Goal: Transaction & Acquisition: Purchase product/service

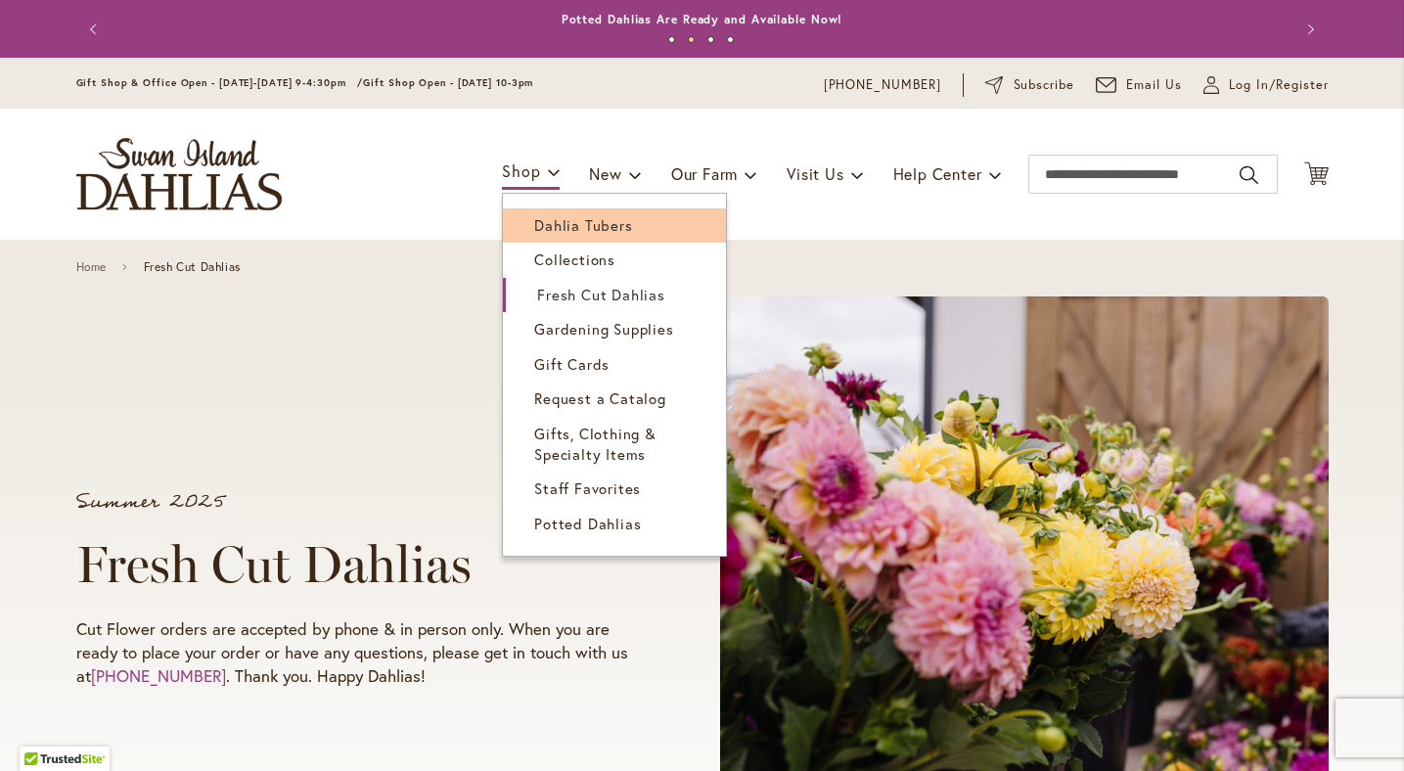
click at [554, 220] on span "Dahlia Tubers" at bounding box center [583, 225] width 98 height 20
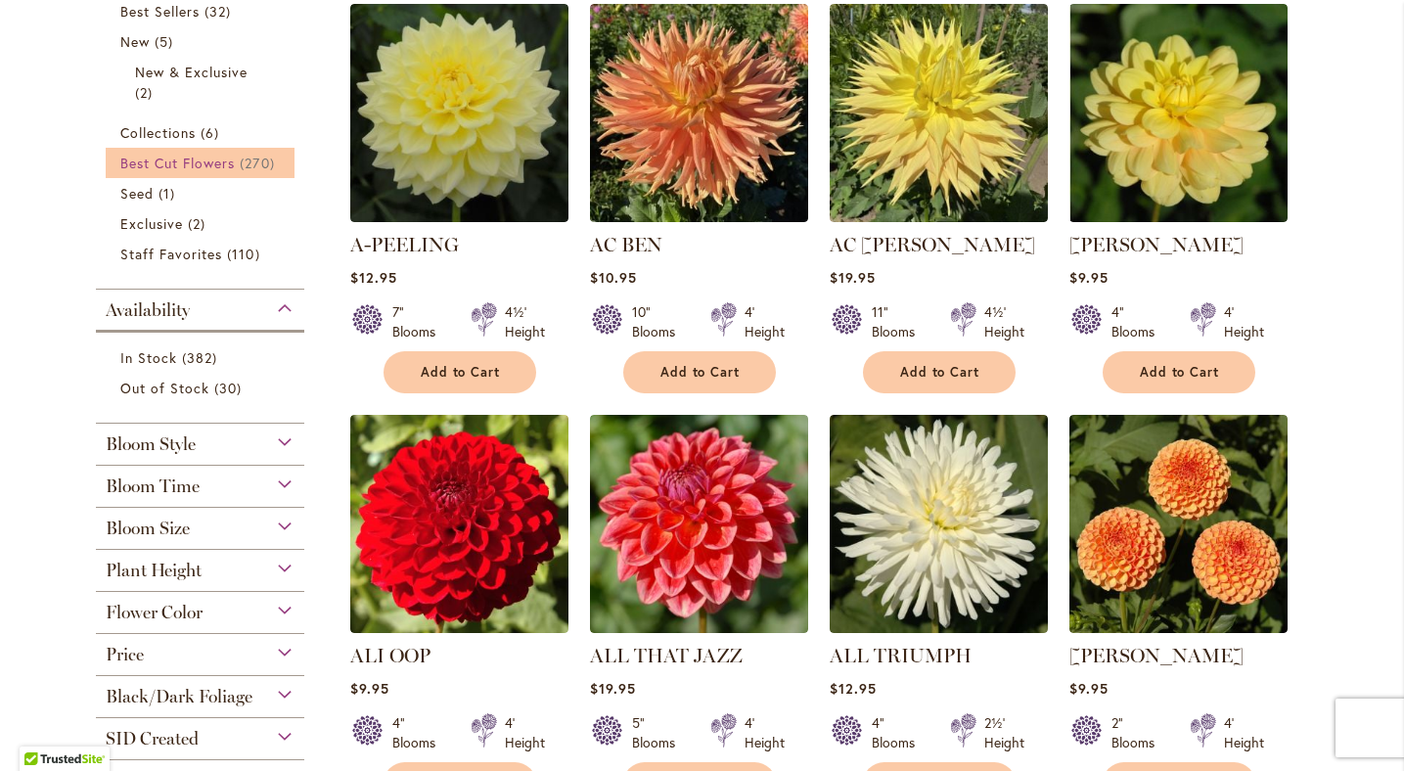
scroll to position [487, 0]
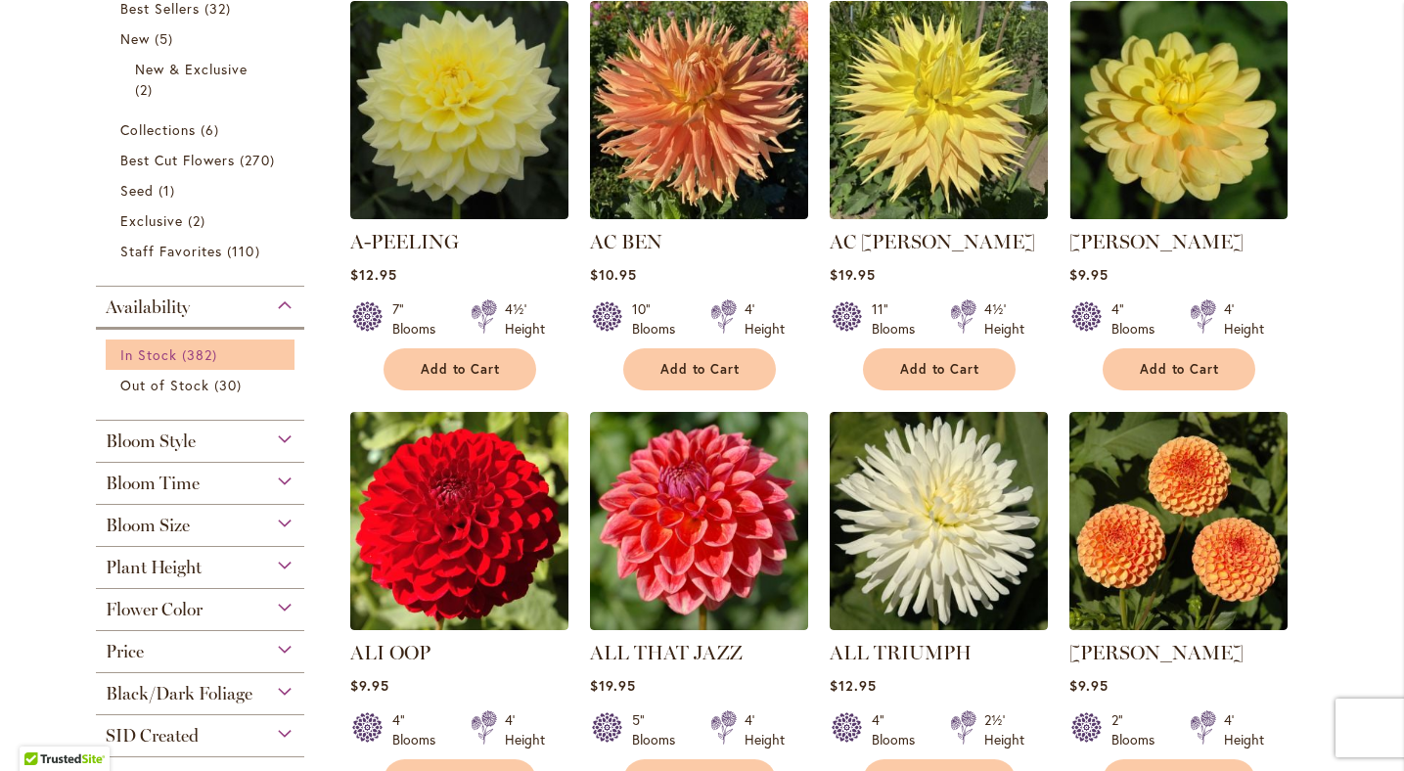
click at [149, 349] on span "In Stock" at bounding box center [148, 354] width 57 height 19
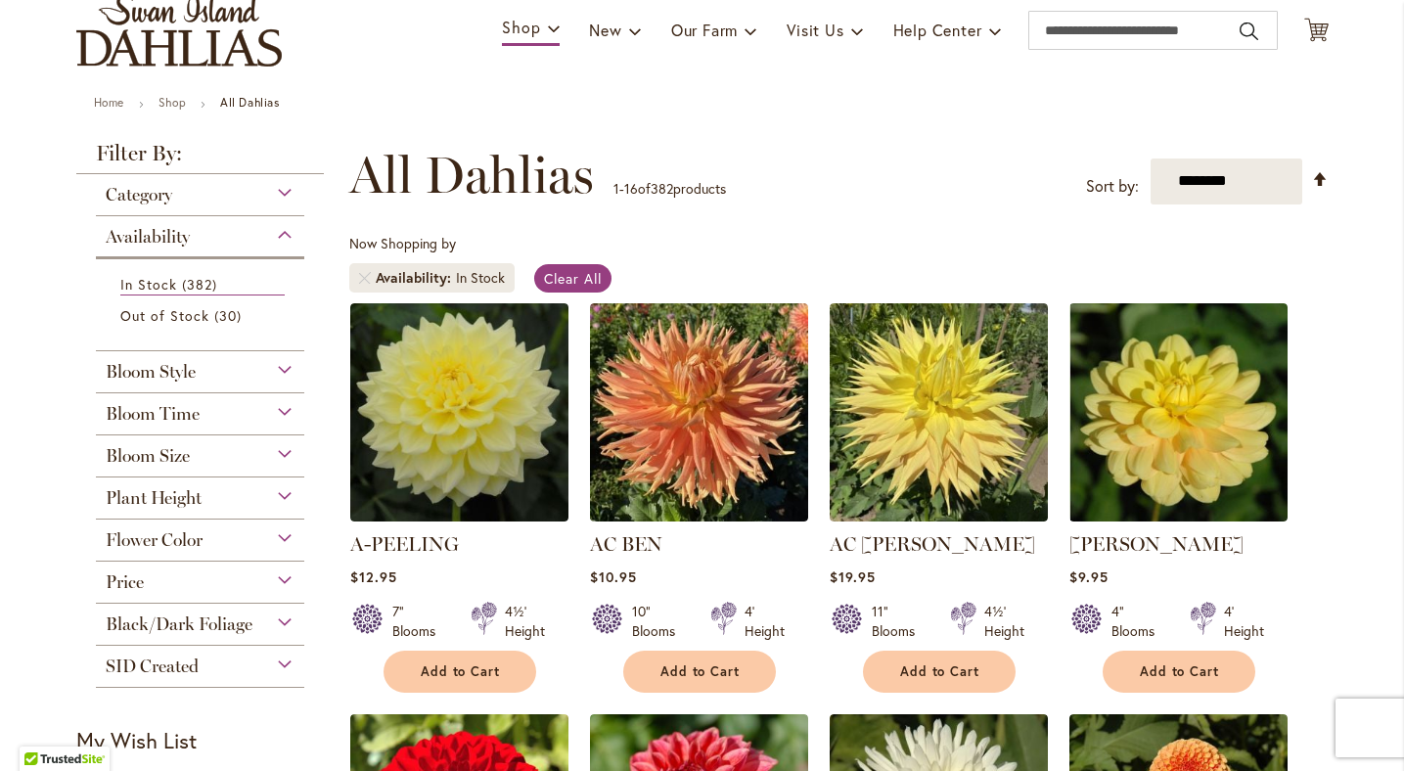
scroll to position [156, 0]
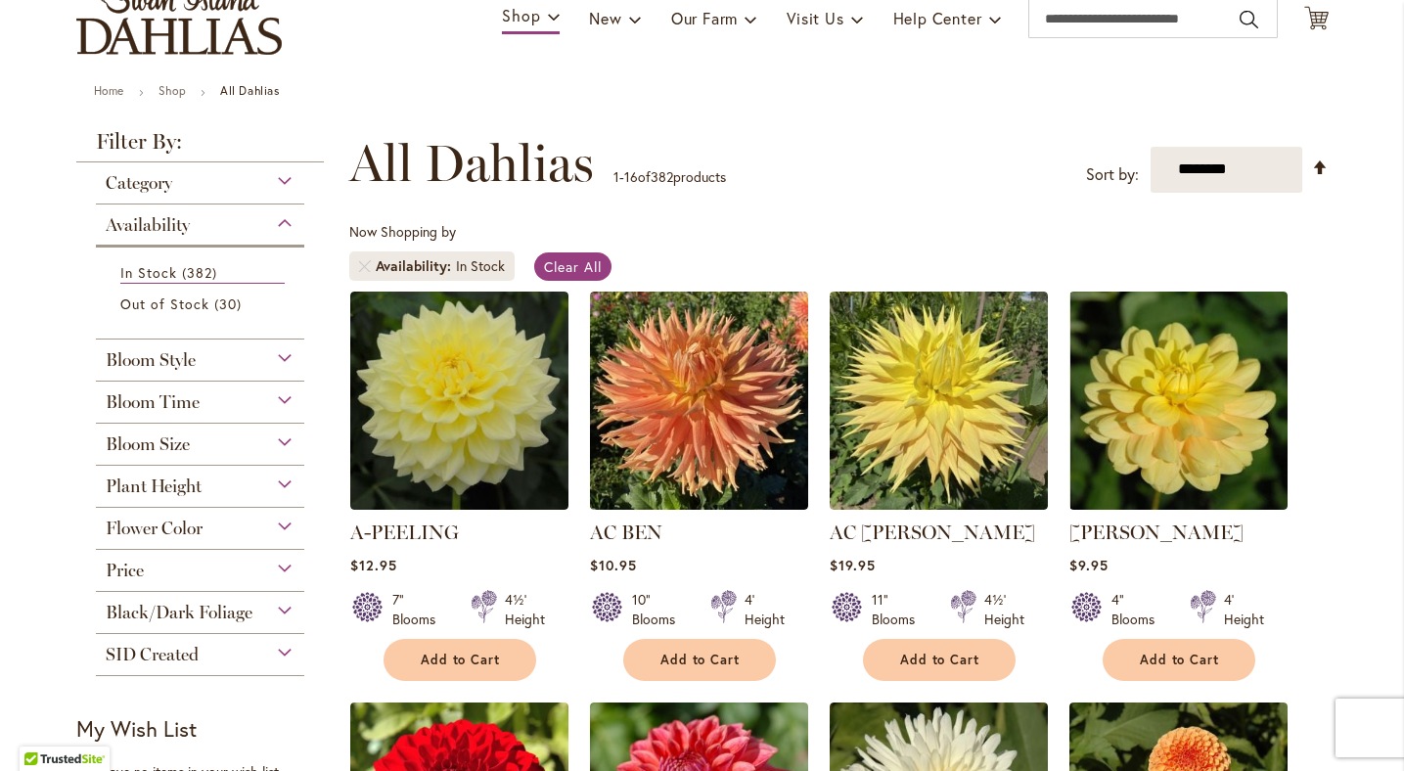
click at [184, 363] on span "Bloom Style" at bounding box center [151, 360] width 90 height 22
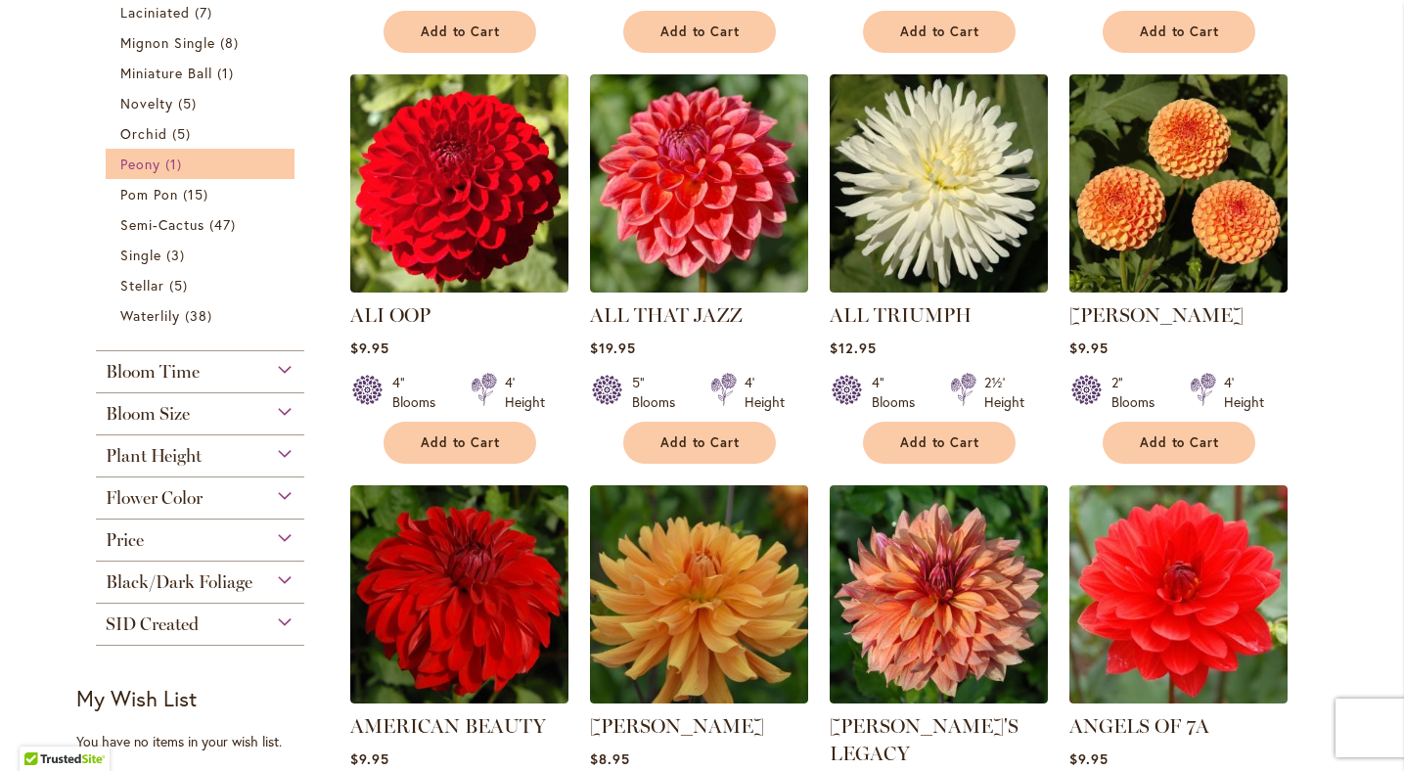
scroll to position [785, 0]
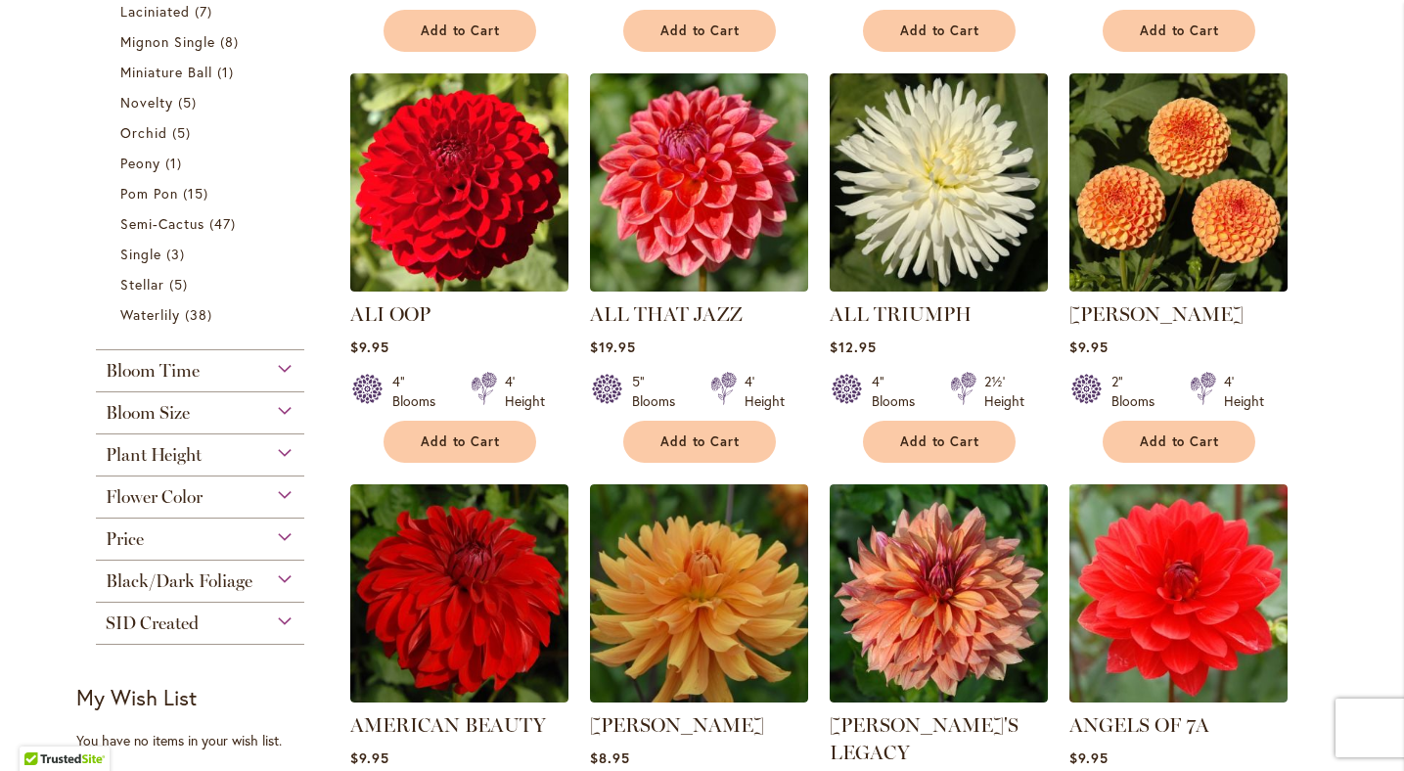
click at [144, 406] on span "Bloom Size" at bounding box center [148, 413] width 84 height 22
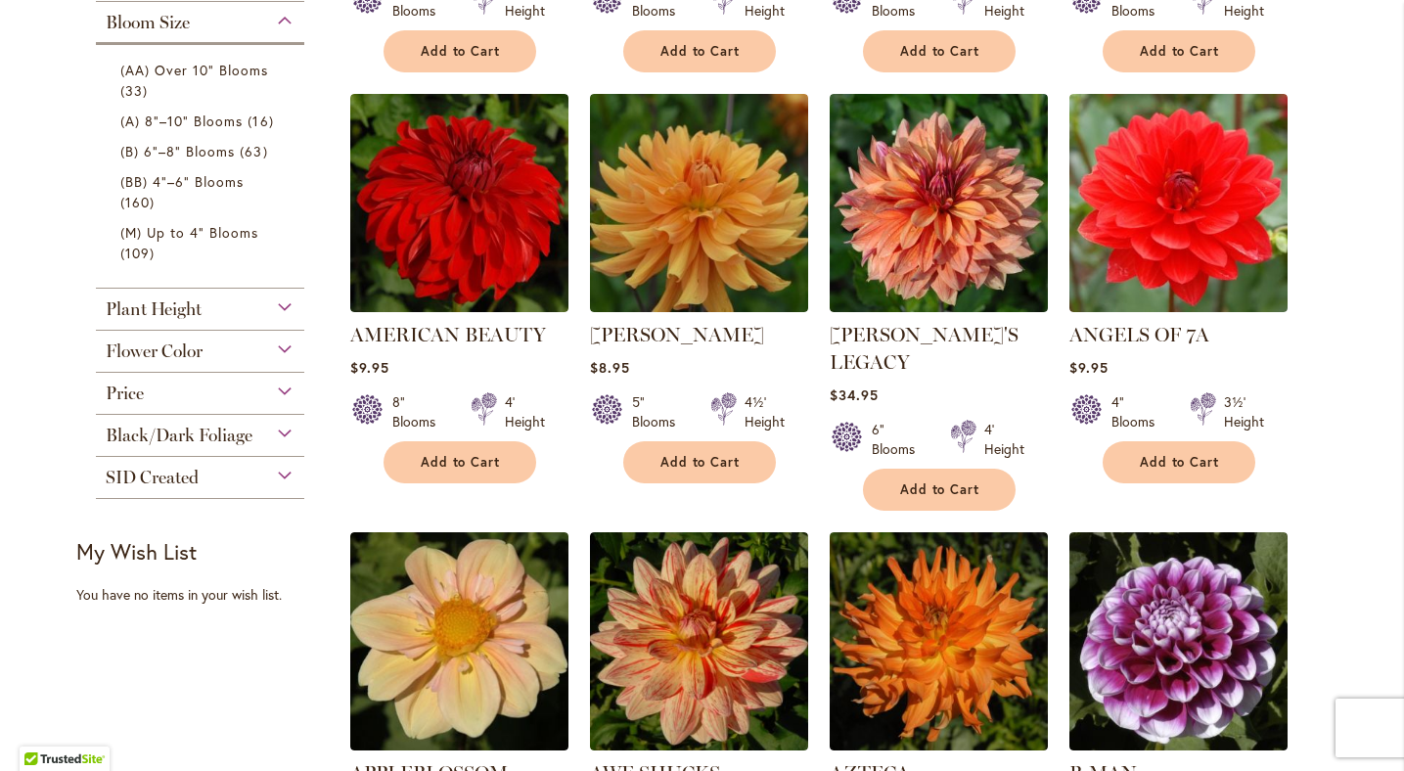
scroll to position [1179, 0]
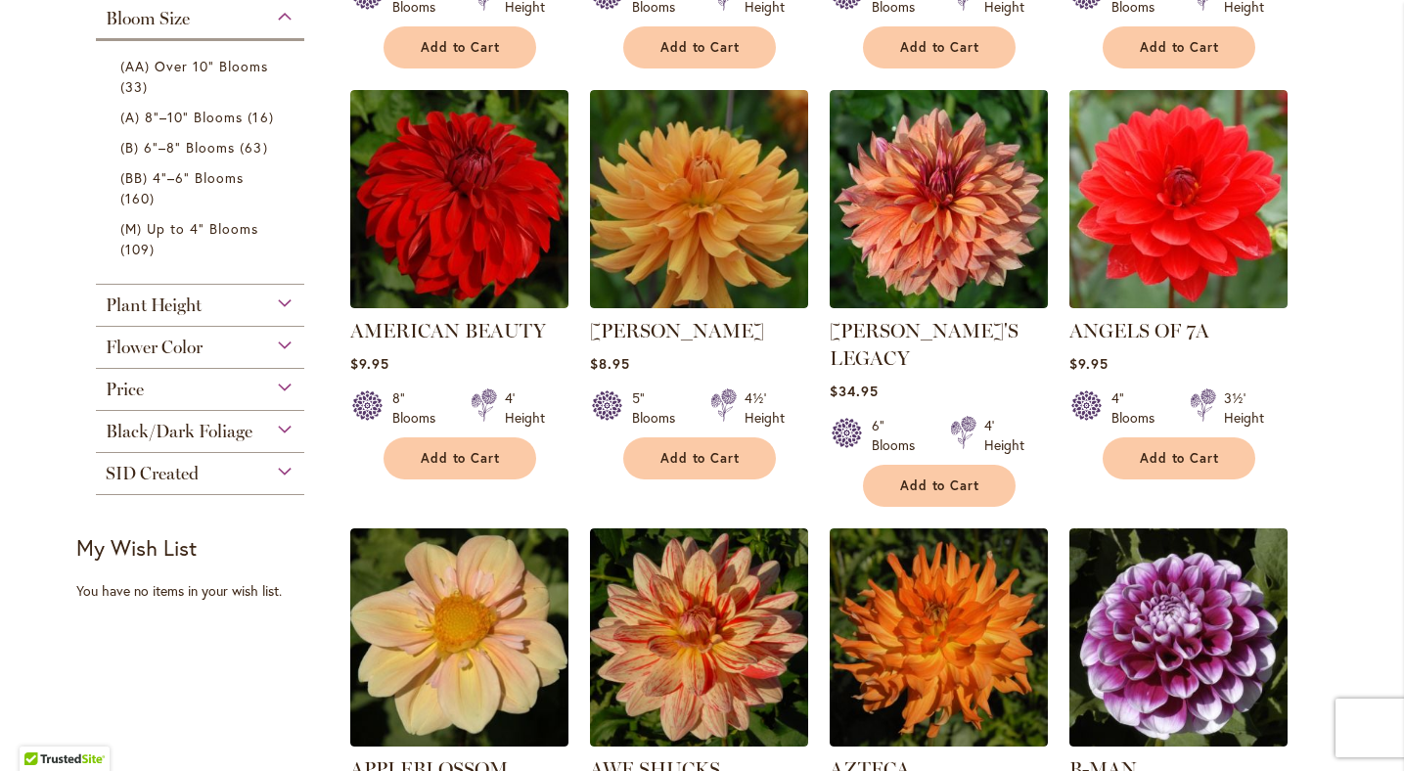
click at [172, 342] on span "Flower Color" at bounding box center [154, 348] width 97 height 22
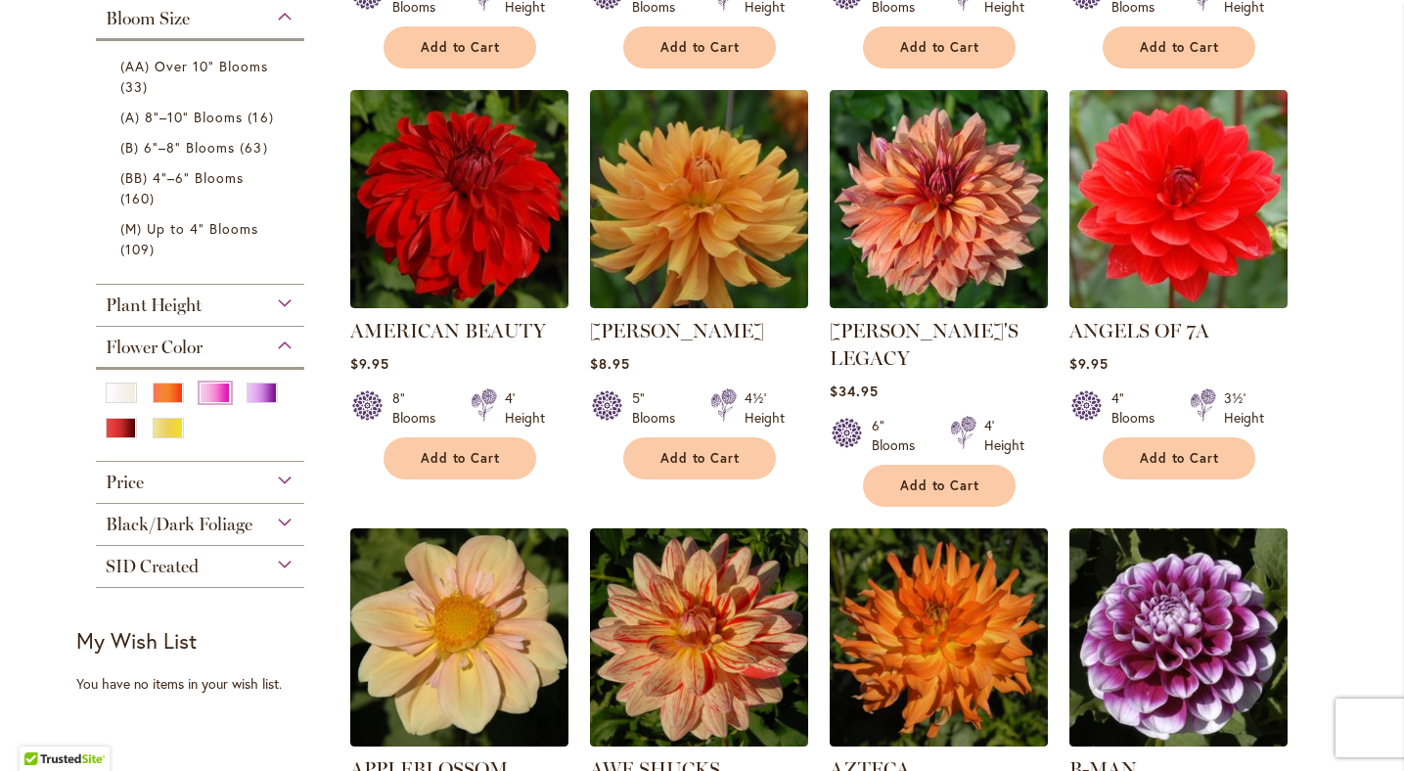
click at [218, 387] on div "Pink" at bounding box center [215, 393] width 31 height 21
click at [117, 384] on div "White/Cream" at bounding box center [121, 393] width 31 height 21
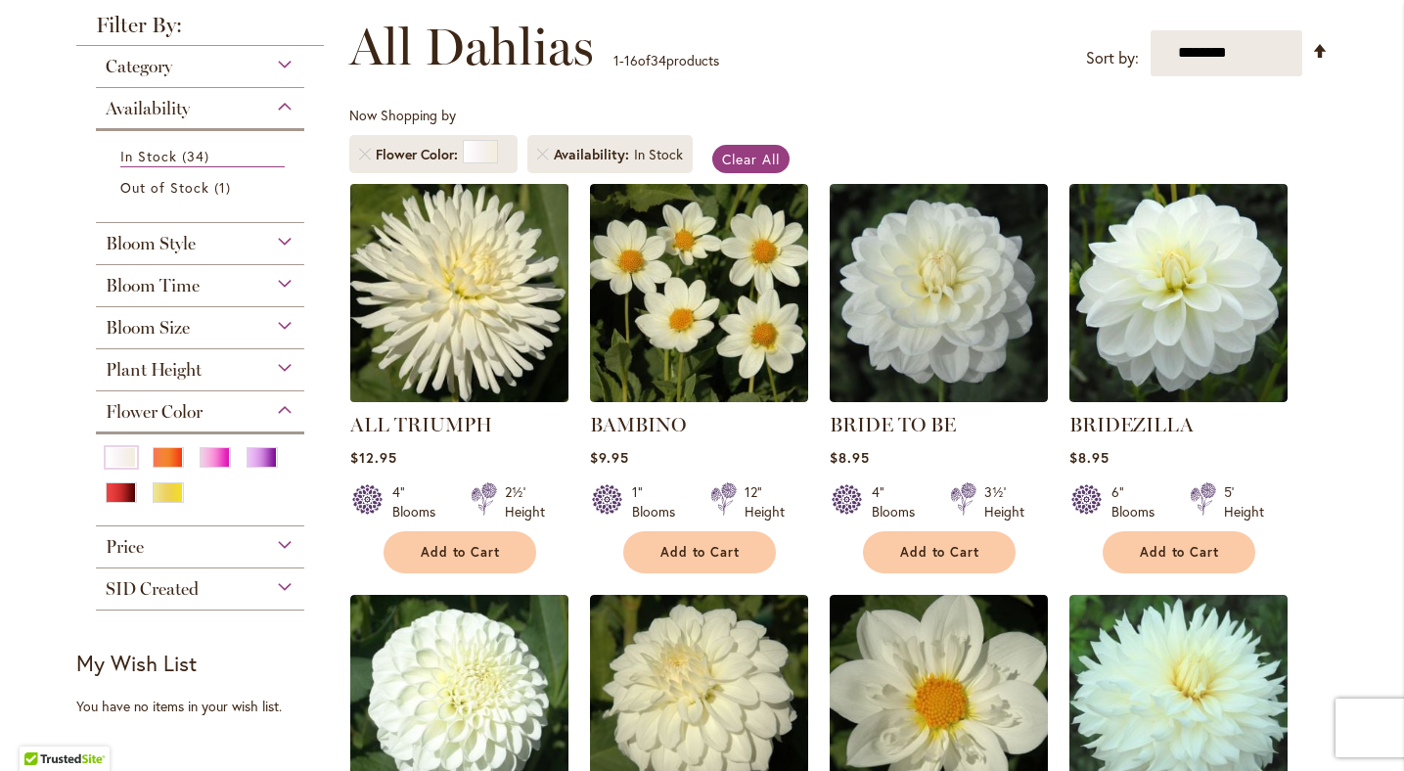
scroll to position [275, 0]
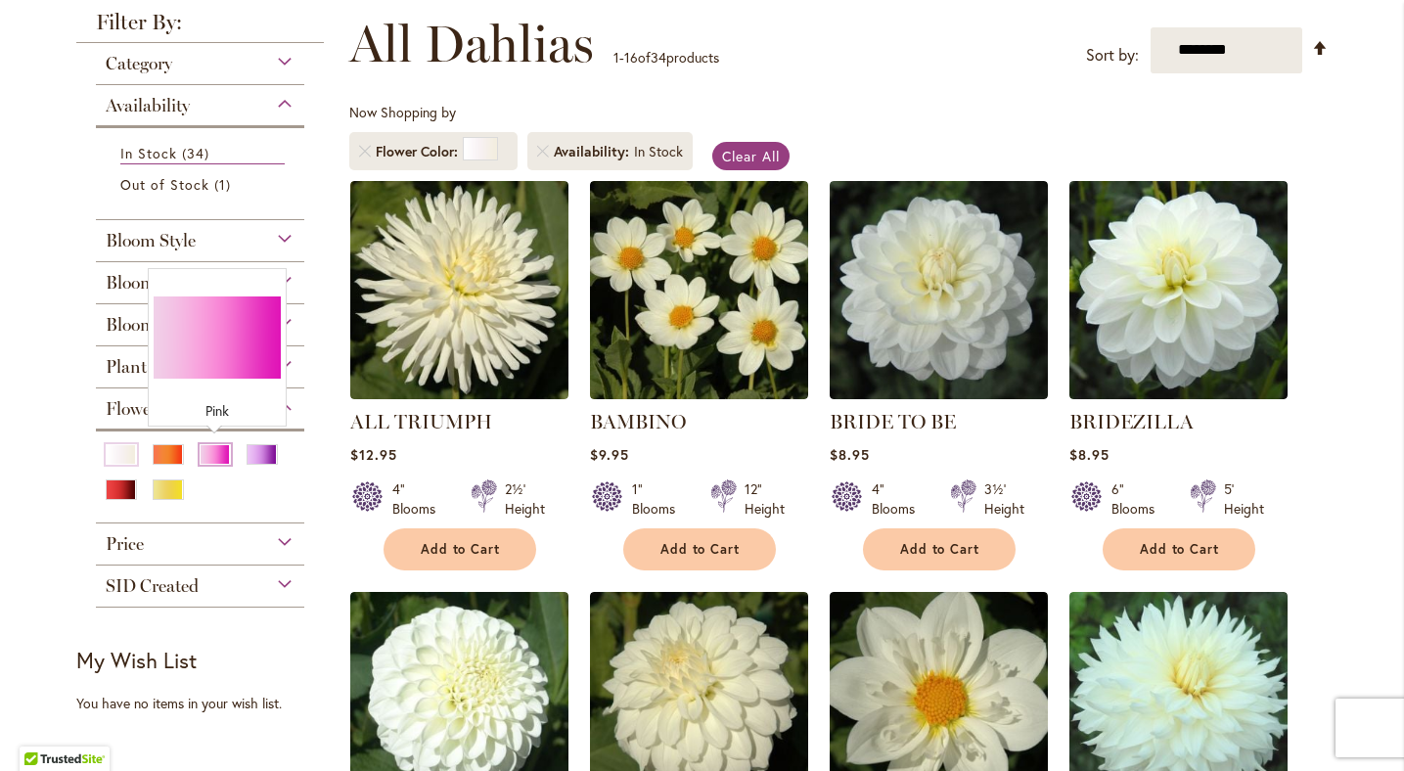
click at [210, 456] on div "Pink" at bounding box center [215, 454] width 31 height 21
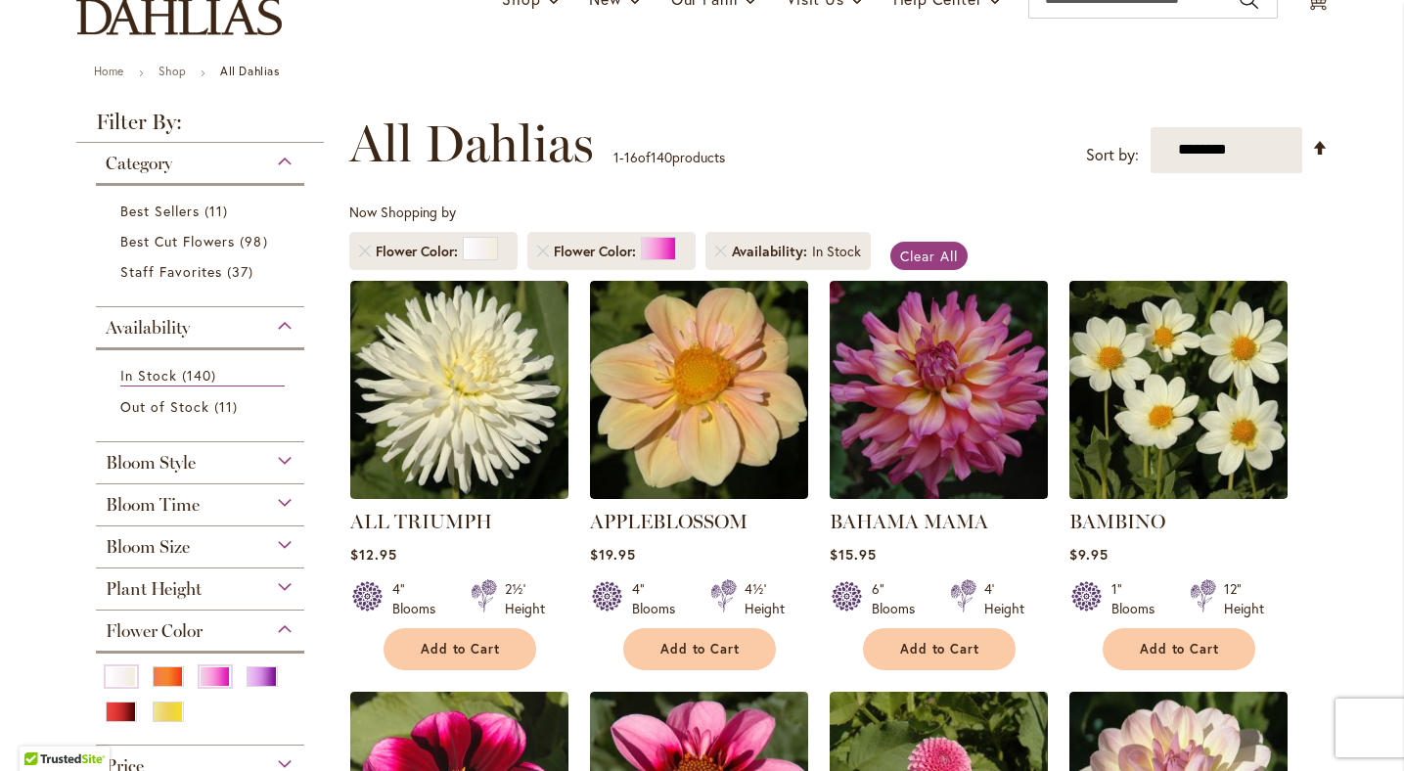
scroll to position [181, 0]
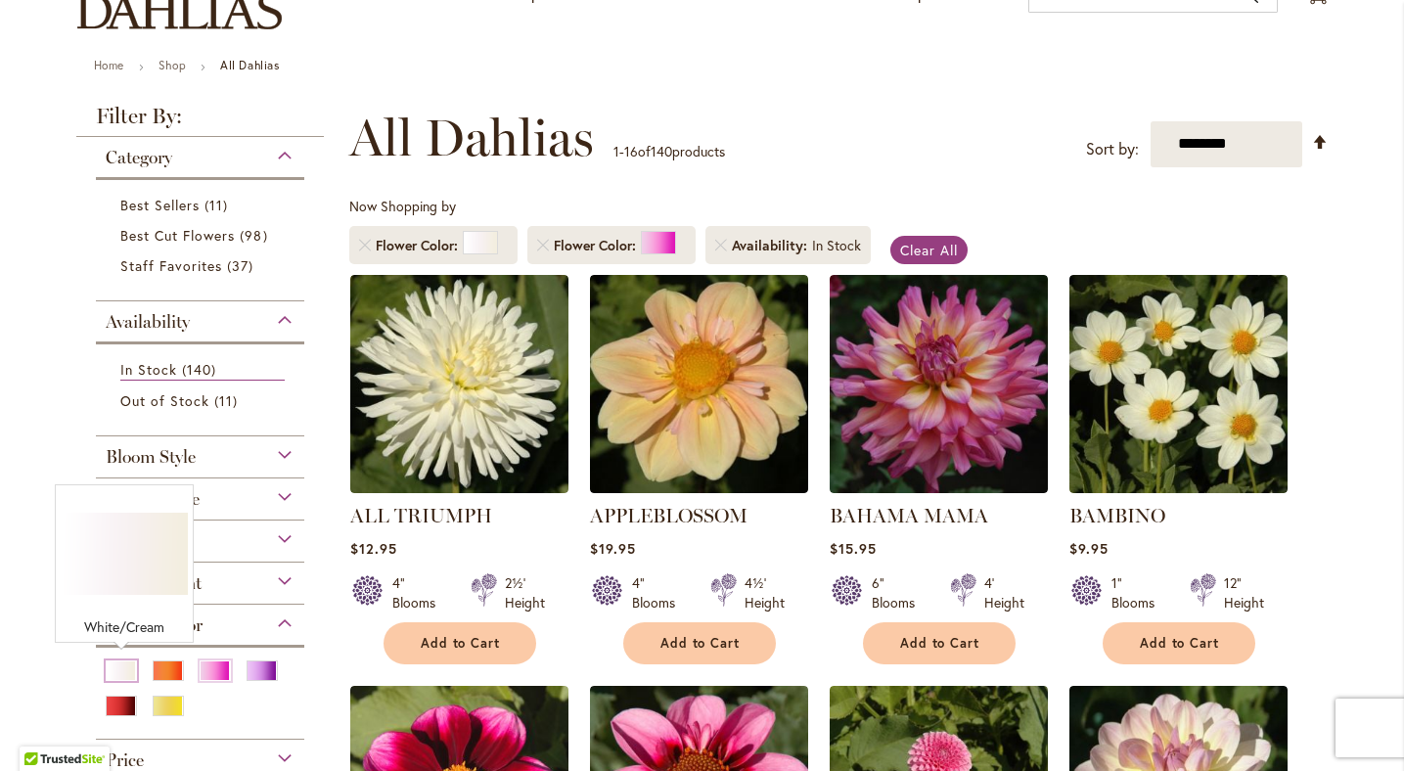
click at [124, 660] on div "White/Cream" at bounding box center [121, 670] width 31 height 21
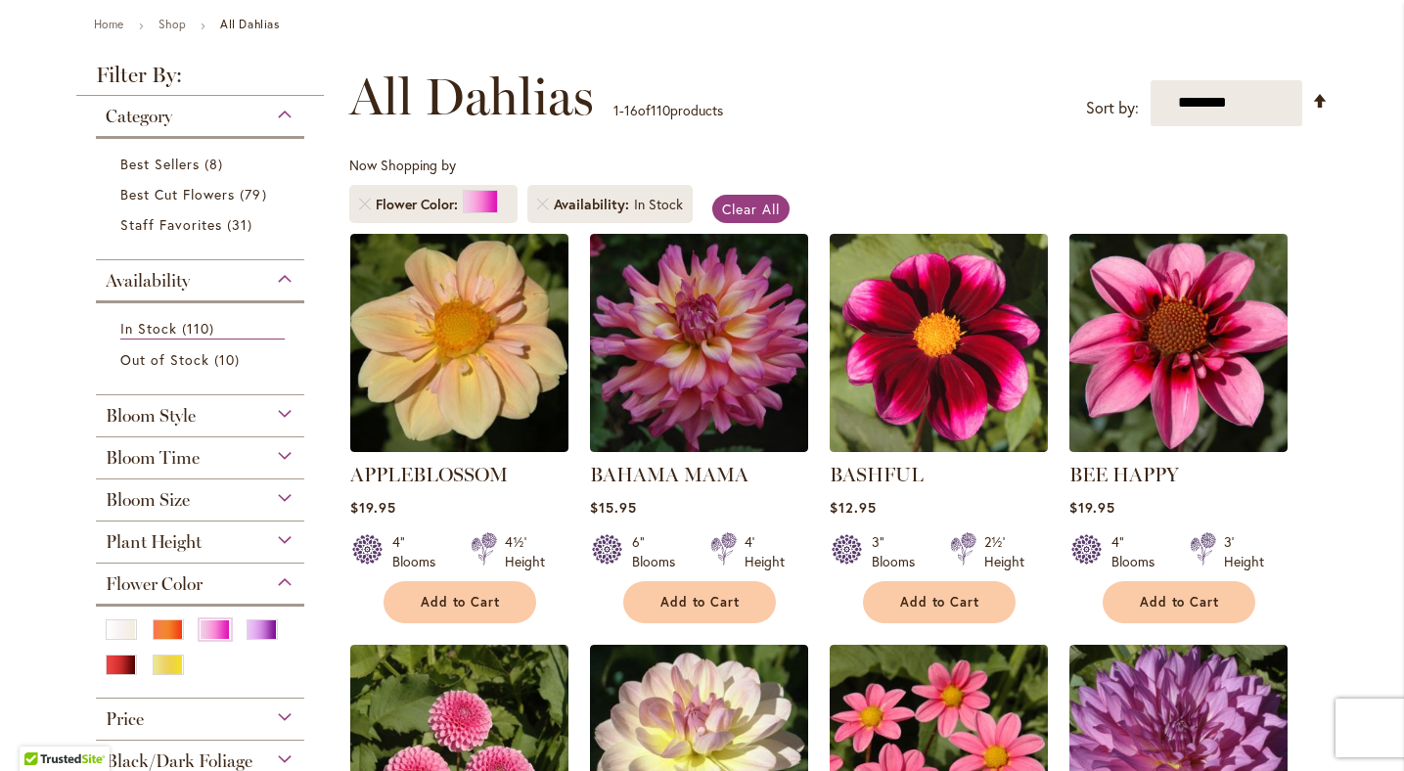
scroll to position [239, 0]
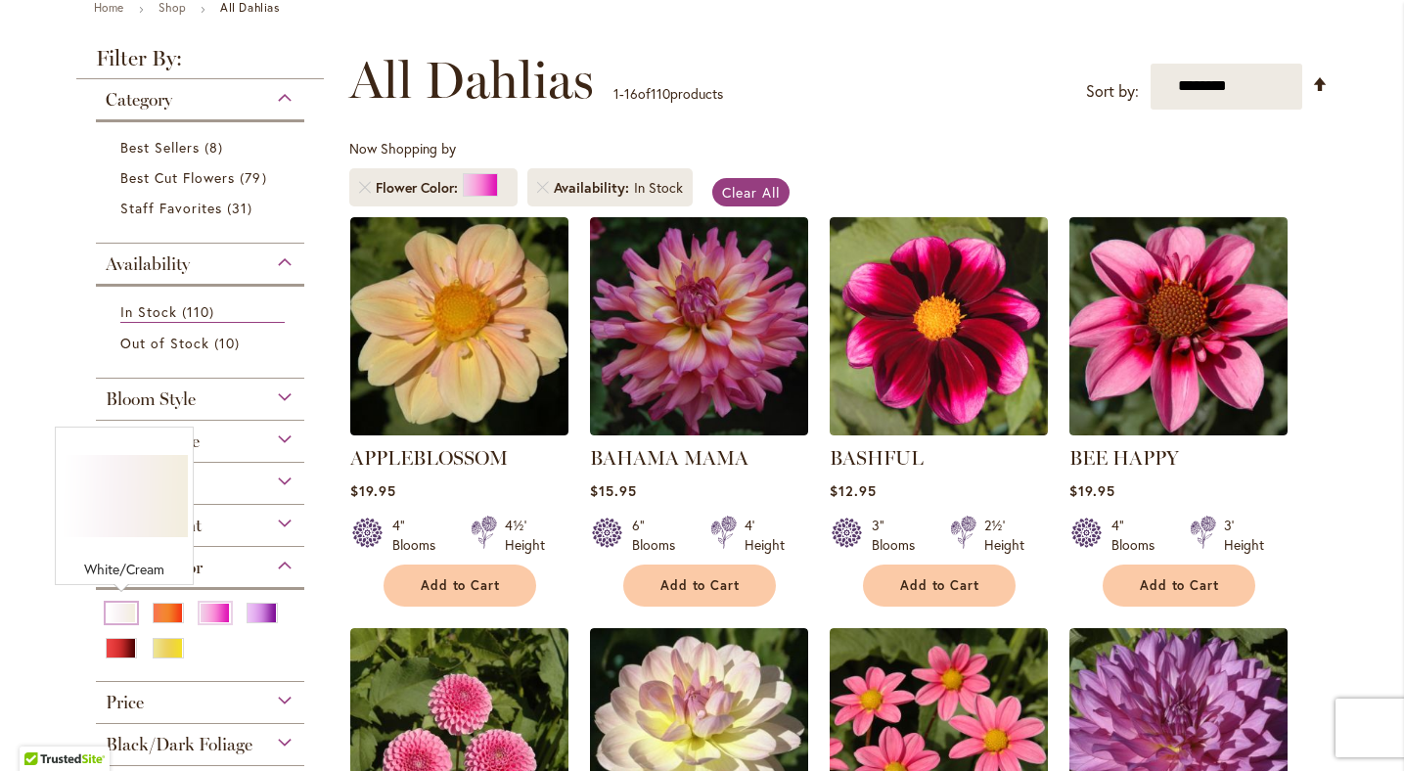
click at [114, 607] on div "White/Cream" at bounding box center [121, 613] width 31 height 21
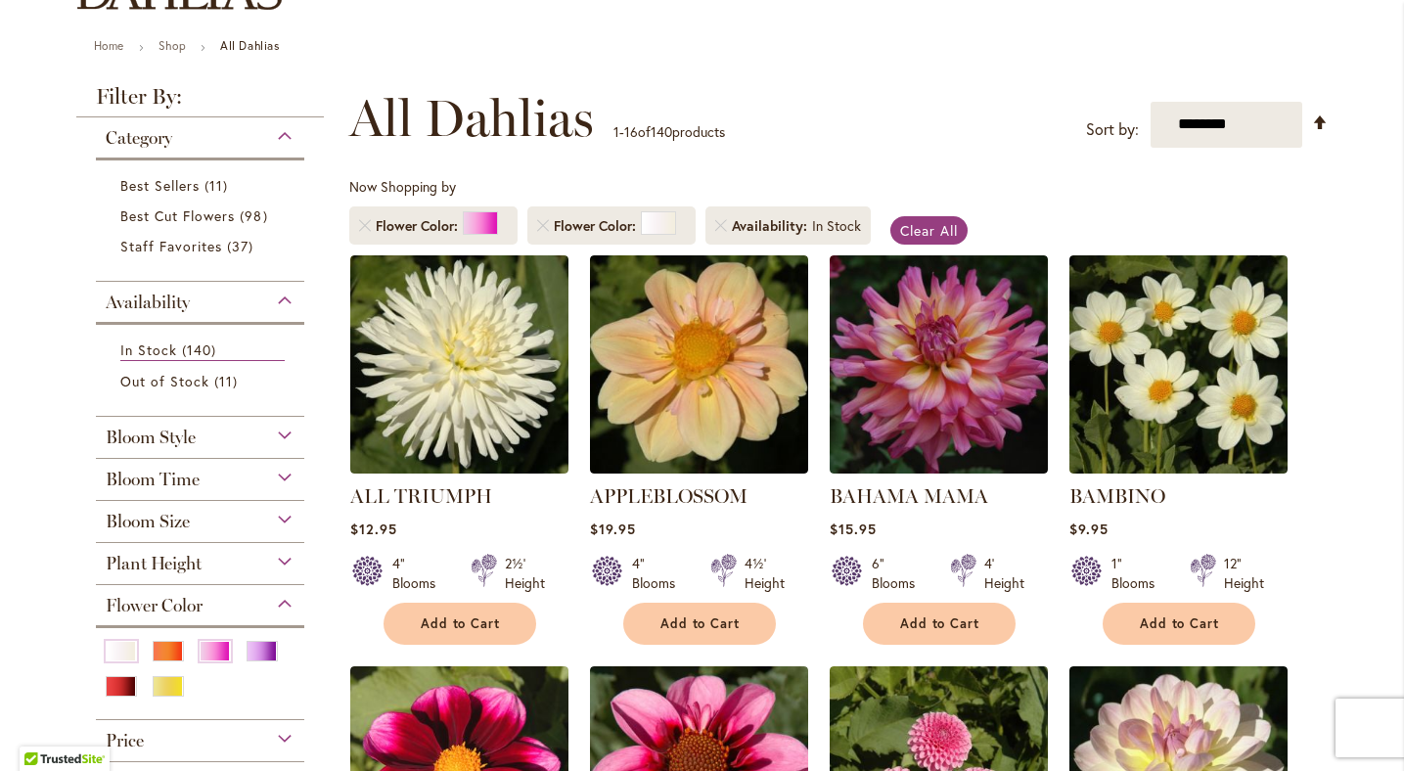
scroll to position [204, 0]
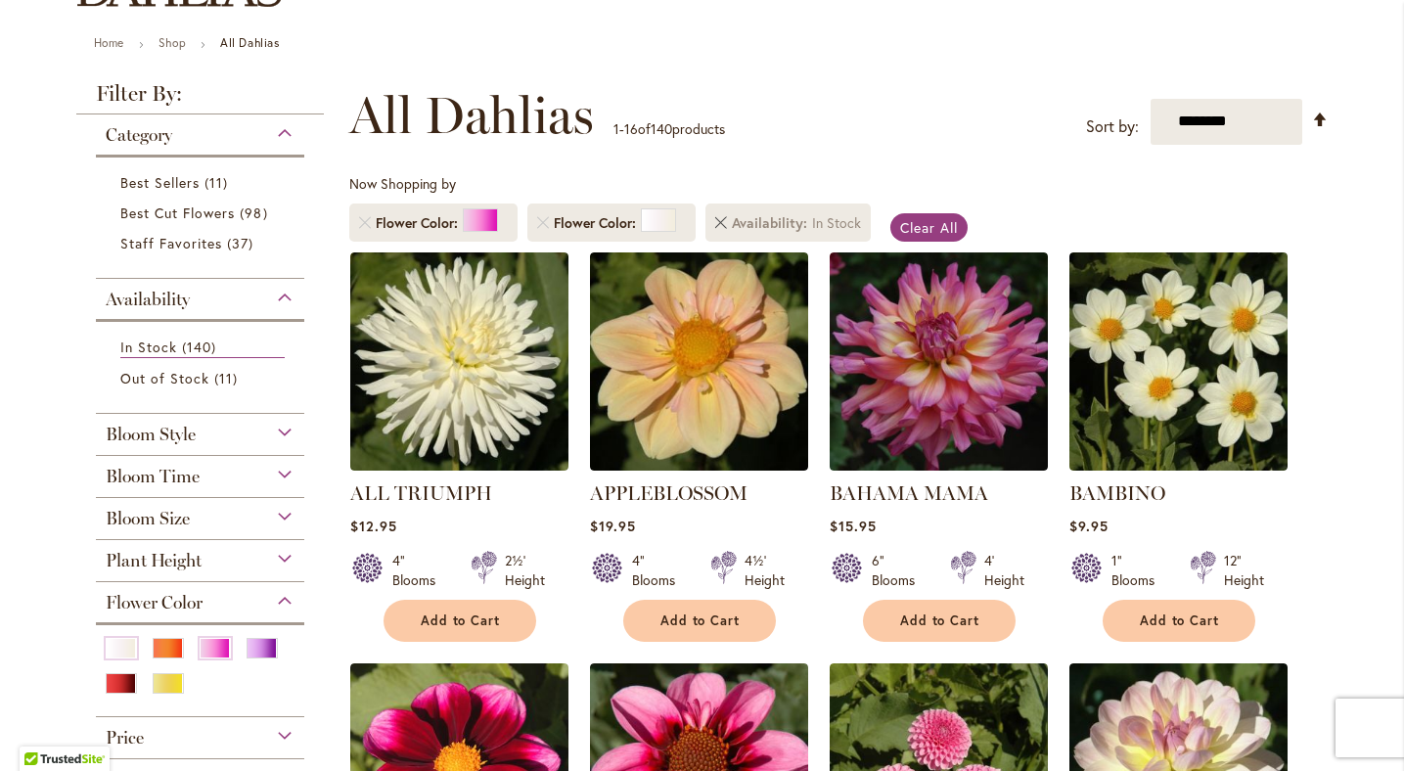
click at [722, 226] on link "Remove Availability In Stock" at bounding box center [721, 223] width 12 height 12
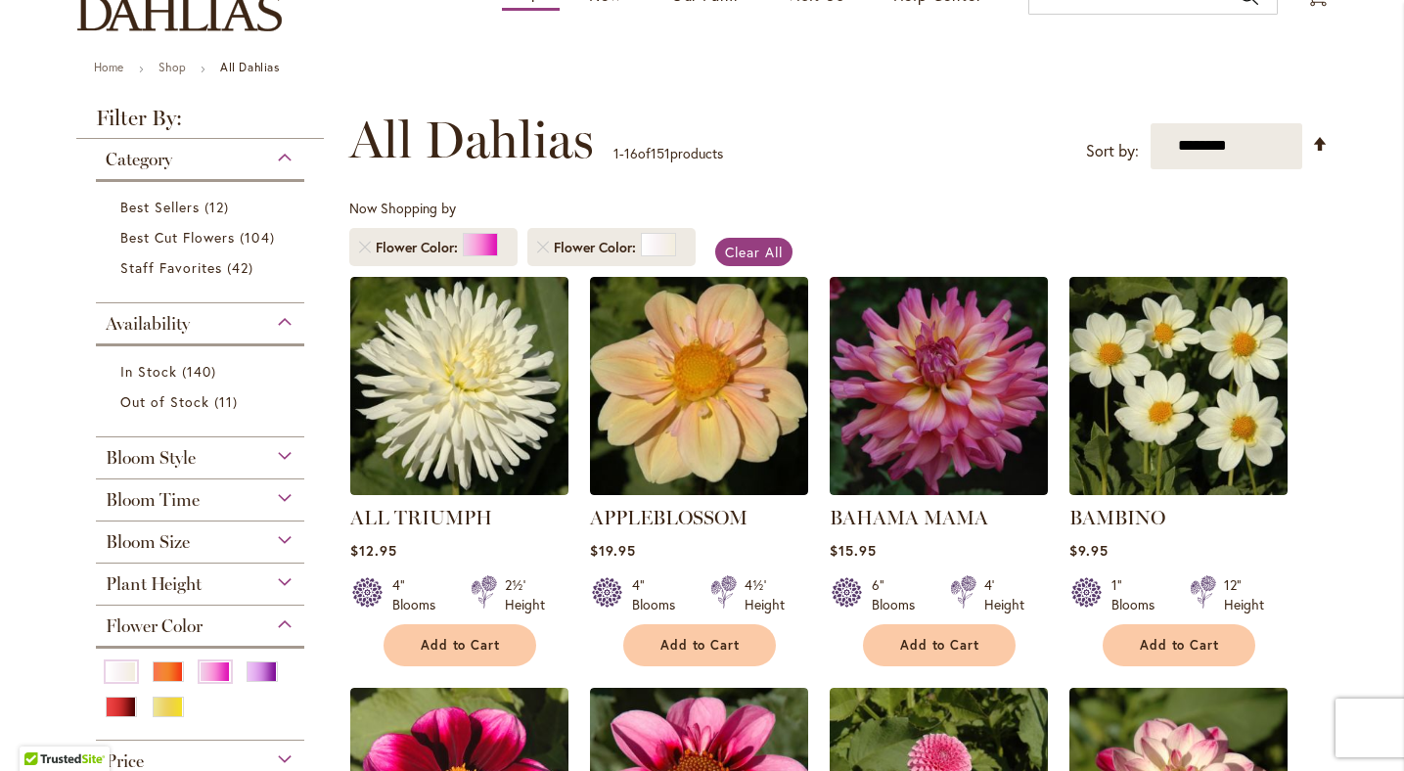
scroll to position [181, 0]
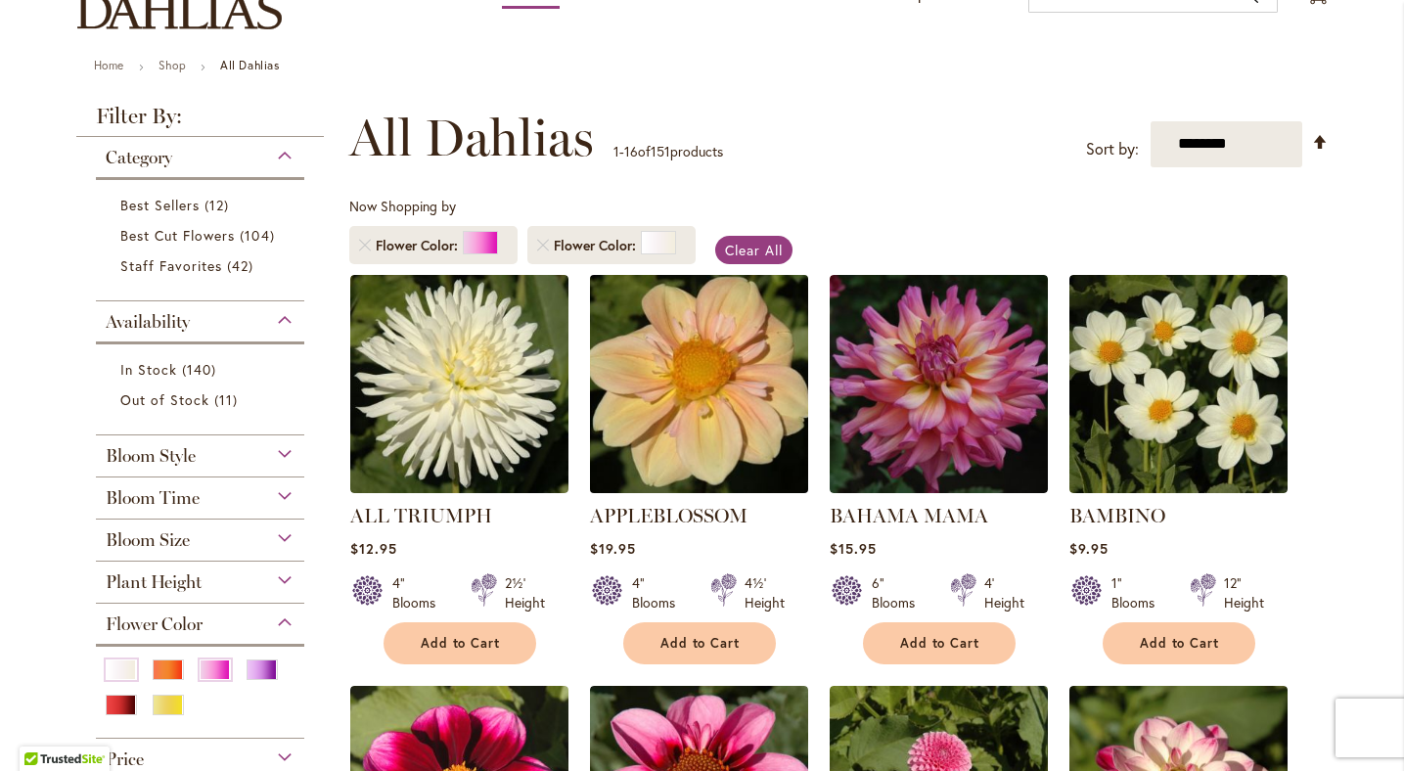
click at [688, 409] on img at bounding box center [698, 383] width 229 height 229
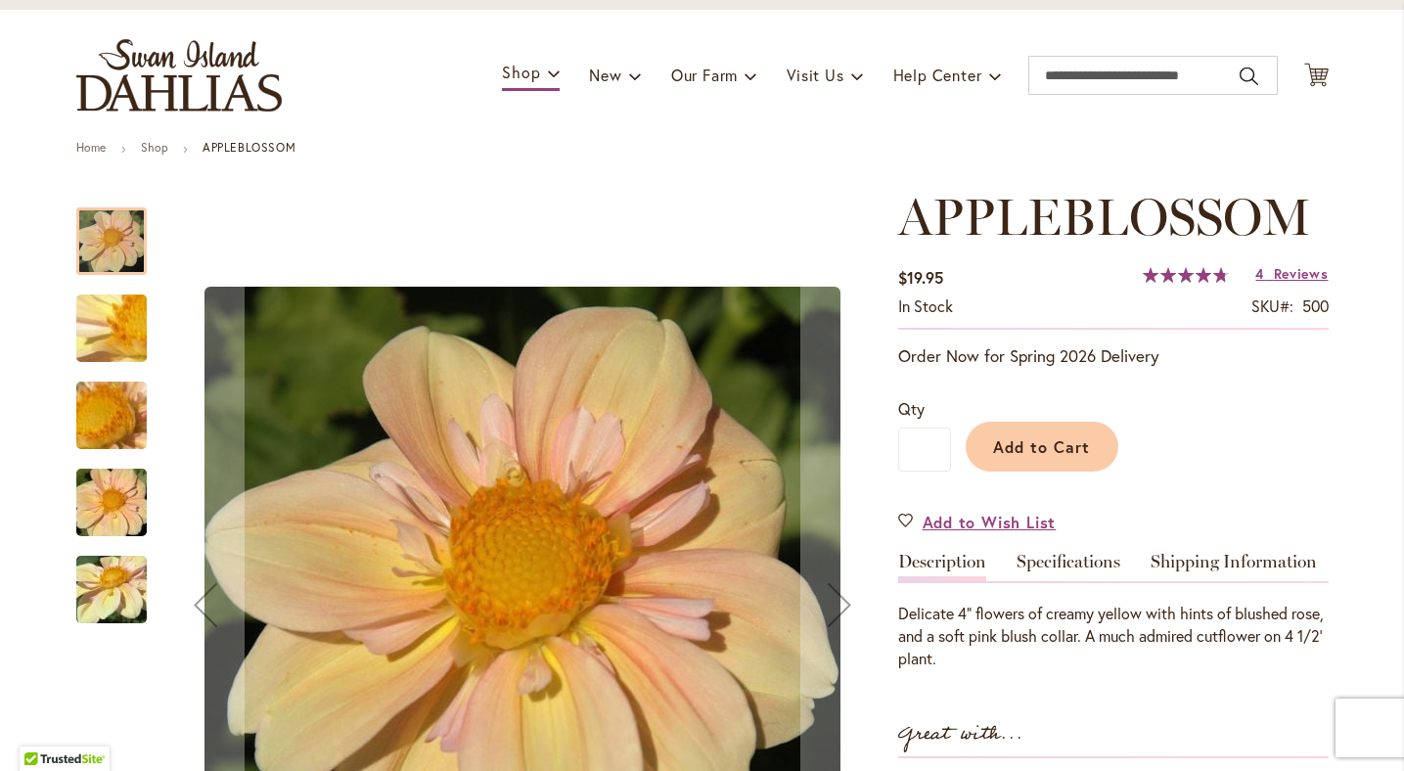
scroll to position [121, 0]
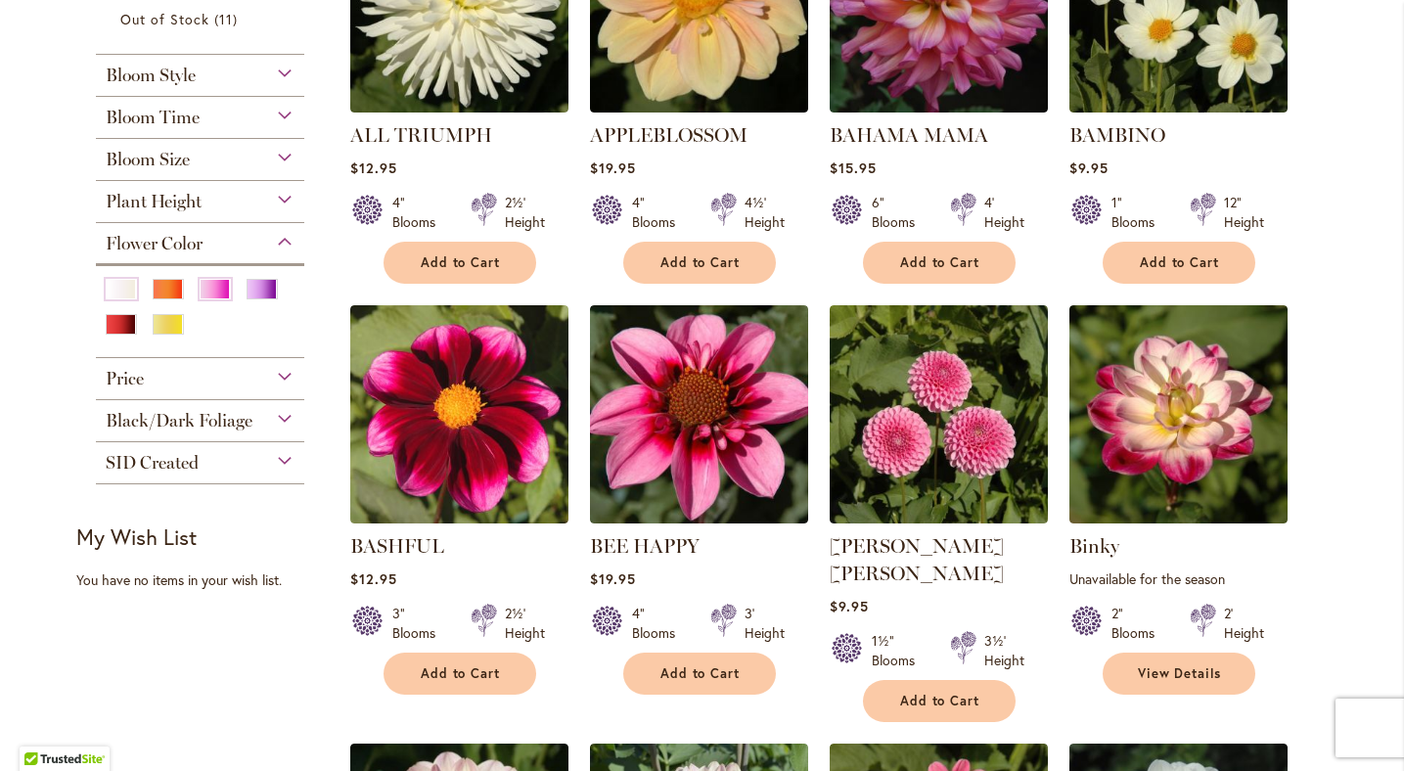
scroll to position [564, 0]
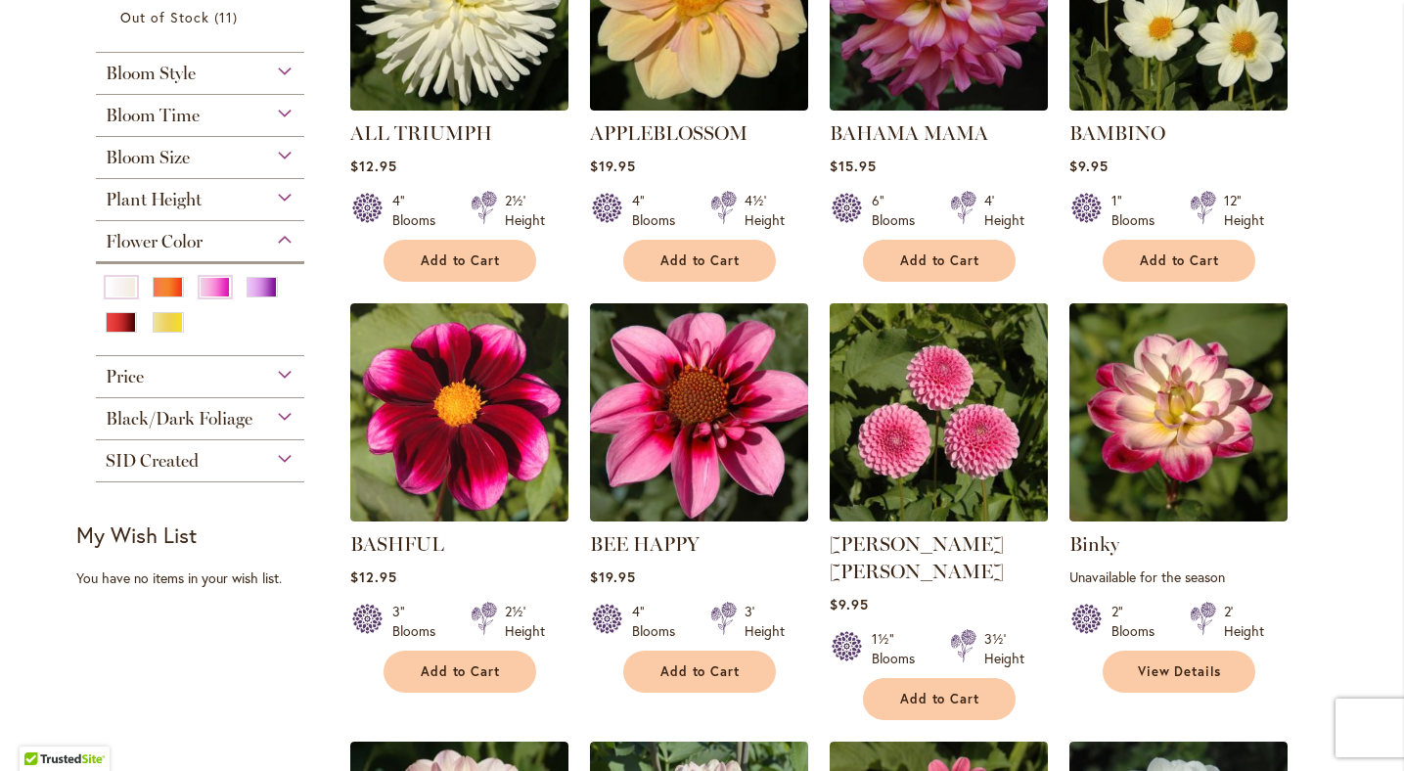
click at [944, 420] on img at bounding box center [938, 411] width 229 height 229
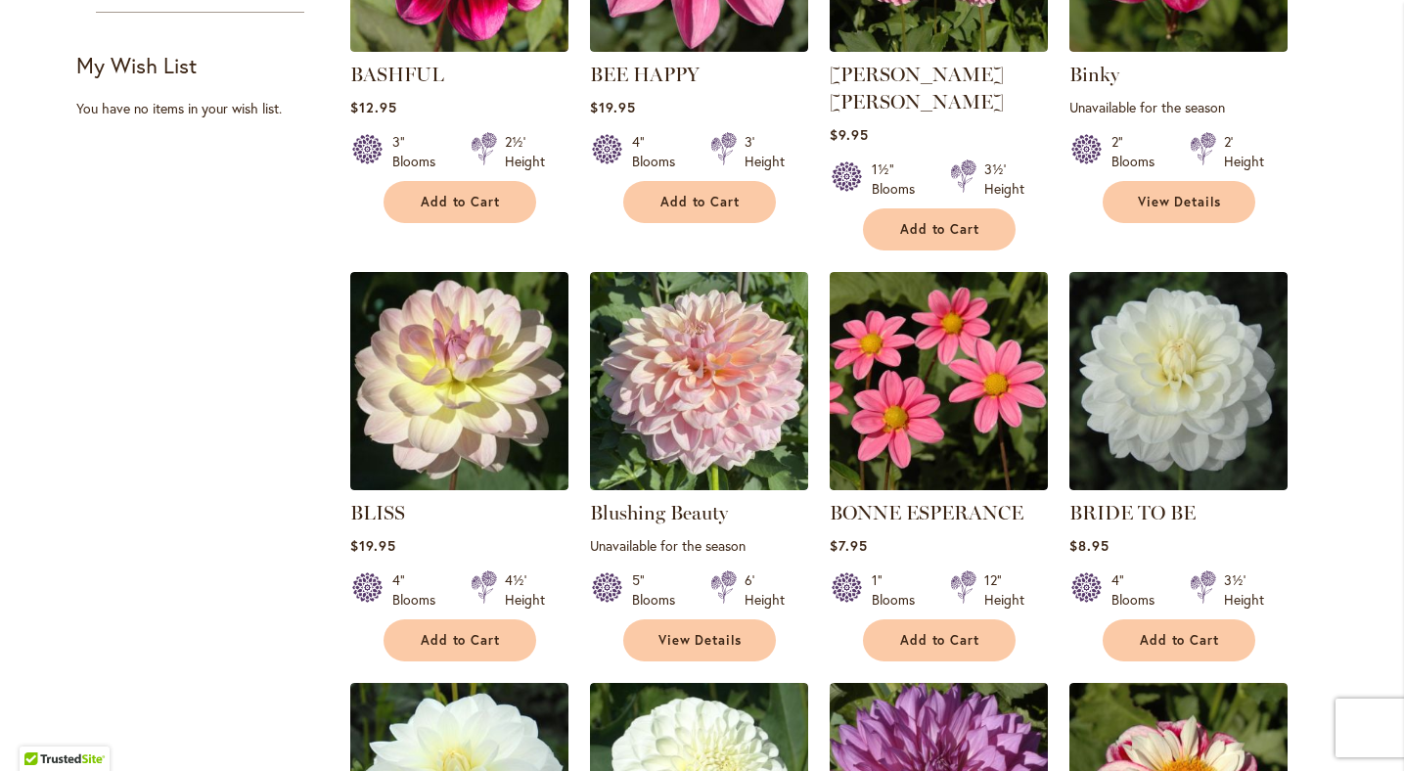
scroll to position [1042, 0]
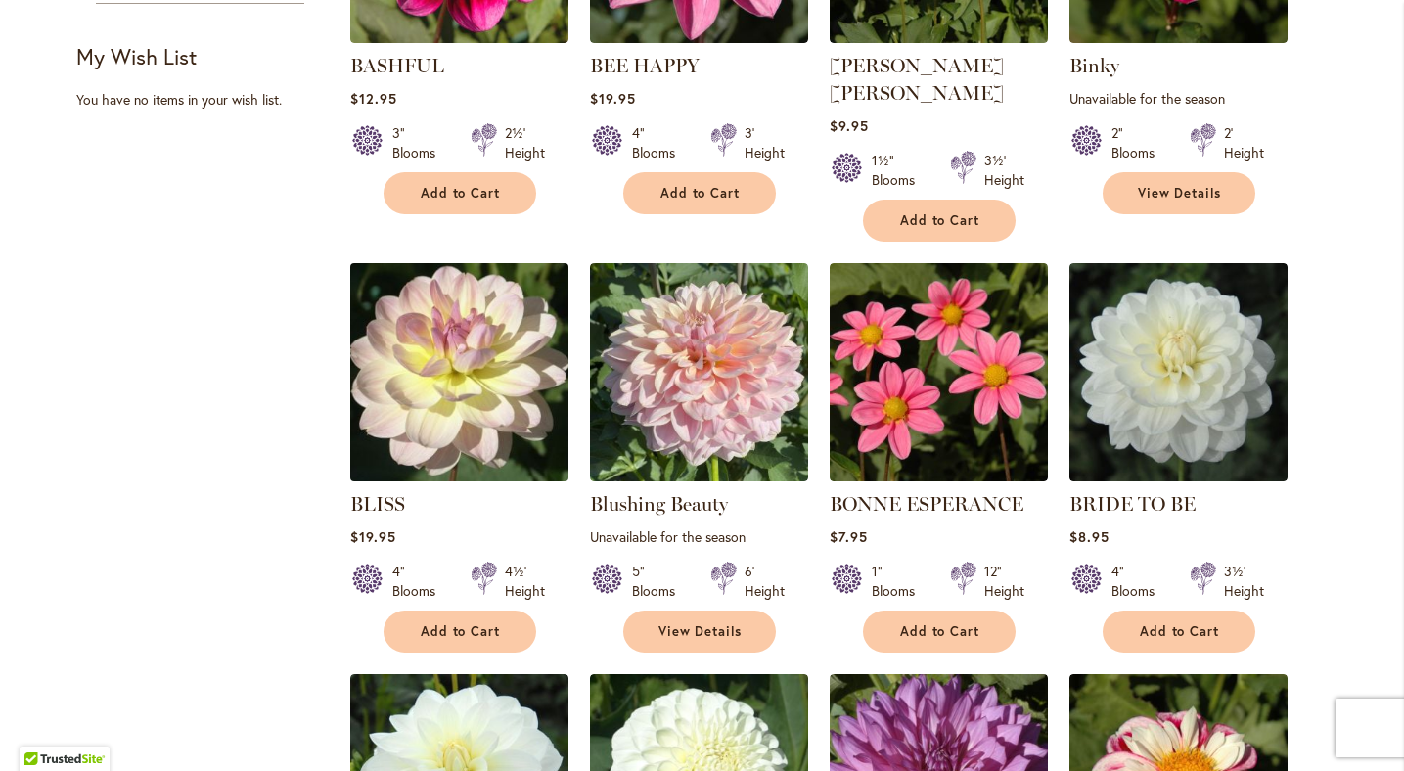
click at [436, 336] on img at bounding box center [458, 371] width 229 height 229
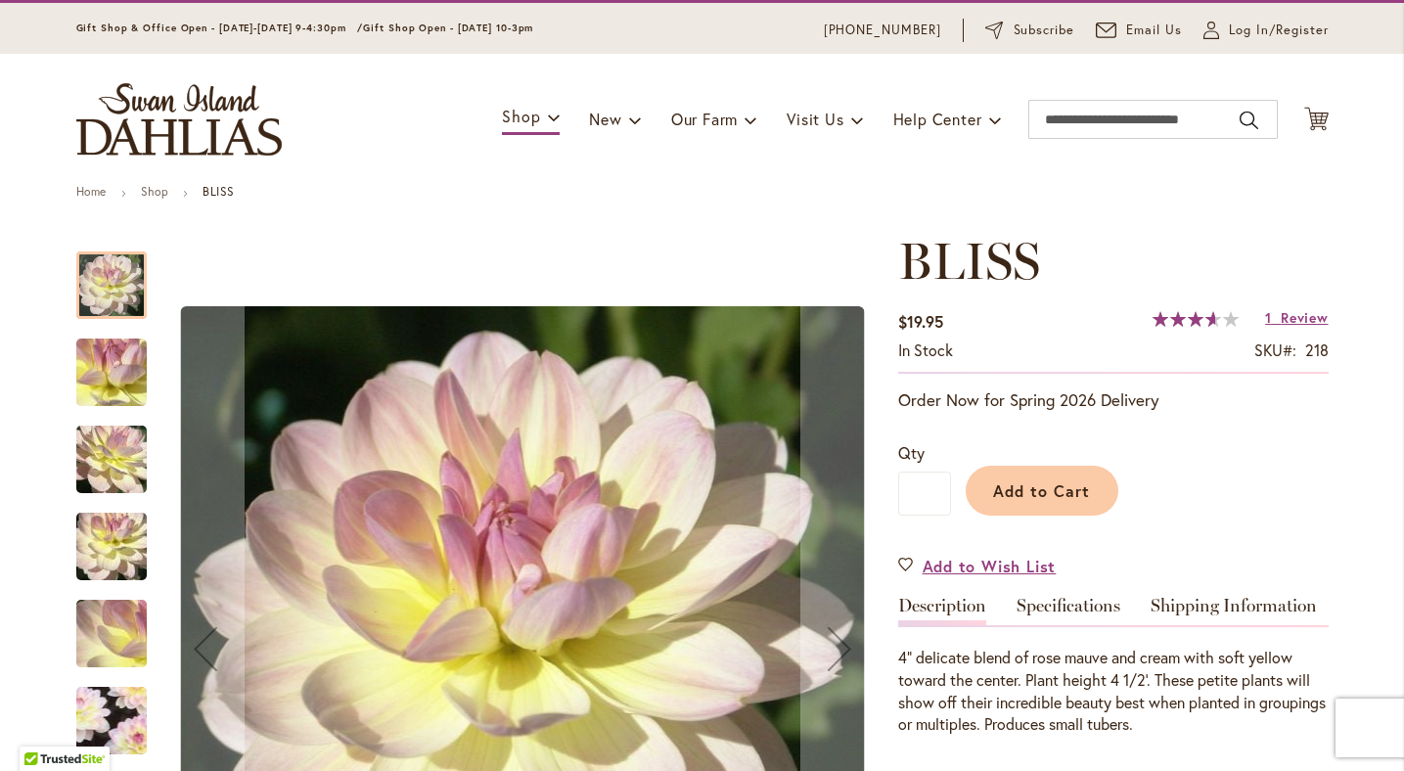
scroll to position [58, 0]
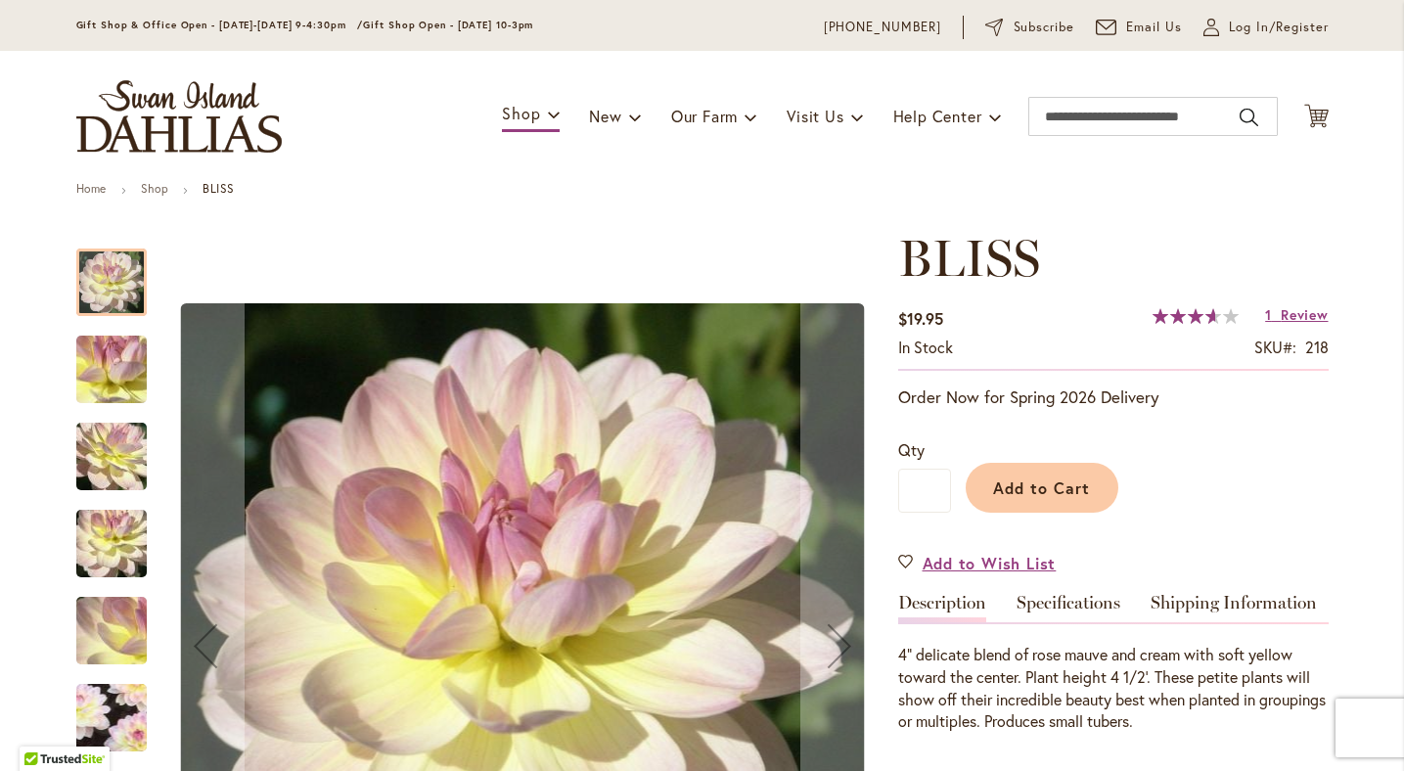
click at [121, 632] on img "BLISS" at bounding box center [111, 631] width 141 height 106
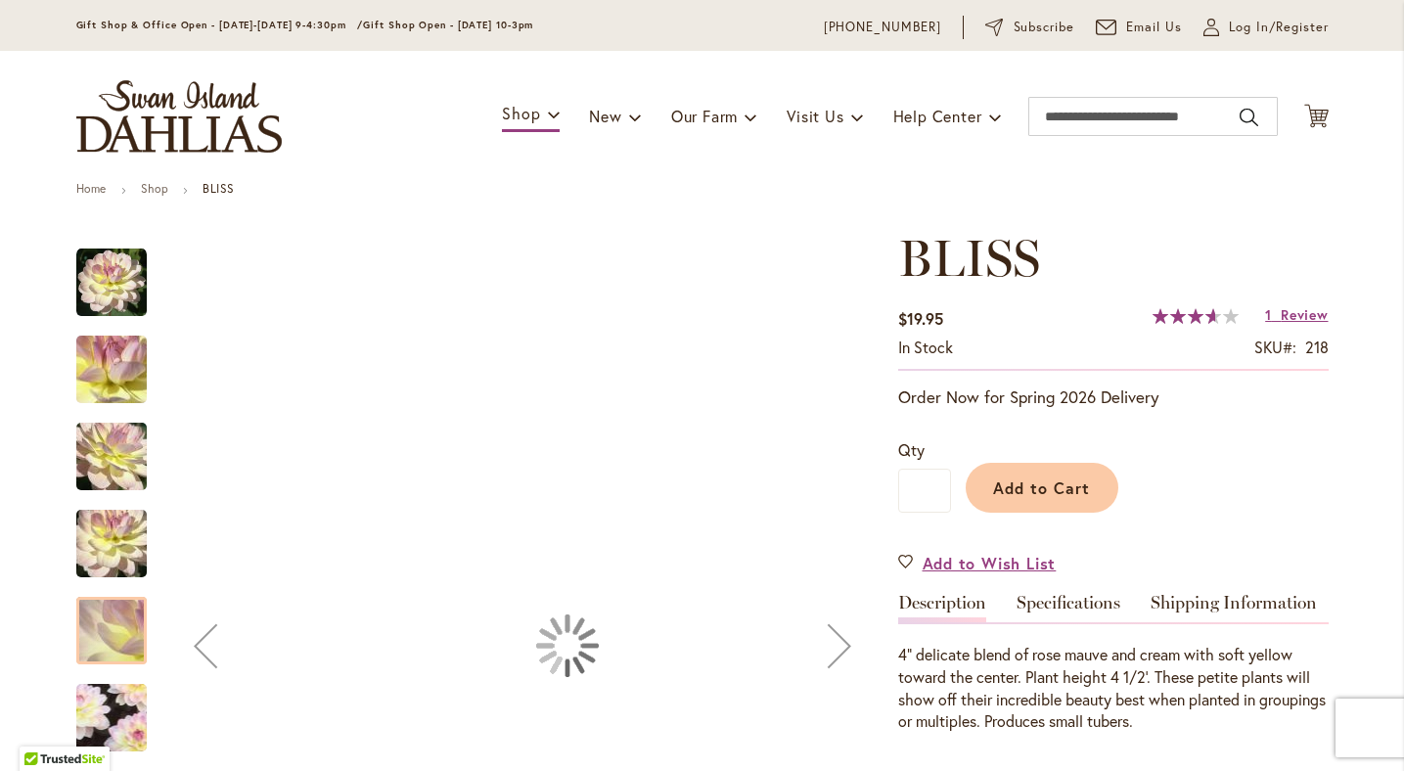
click at [119, 715] on img "BLISS" at bounding box center [111, 718] width 136 height 135
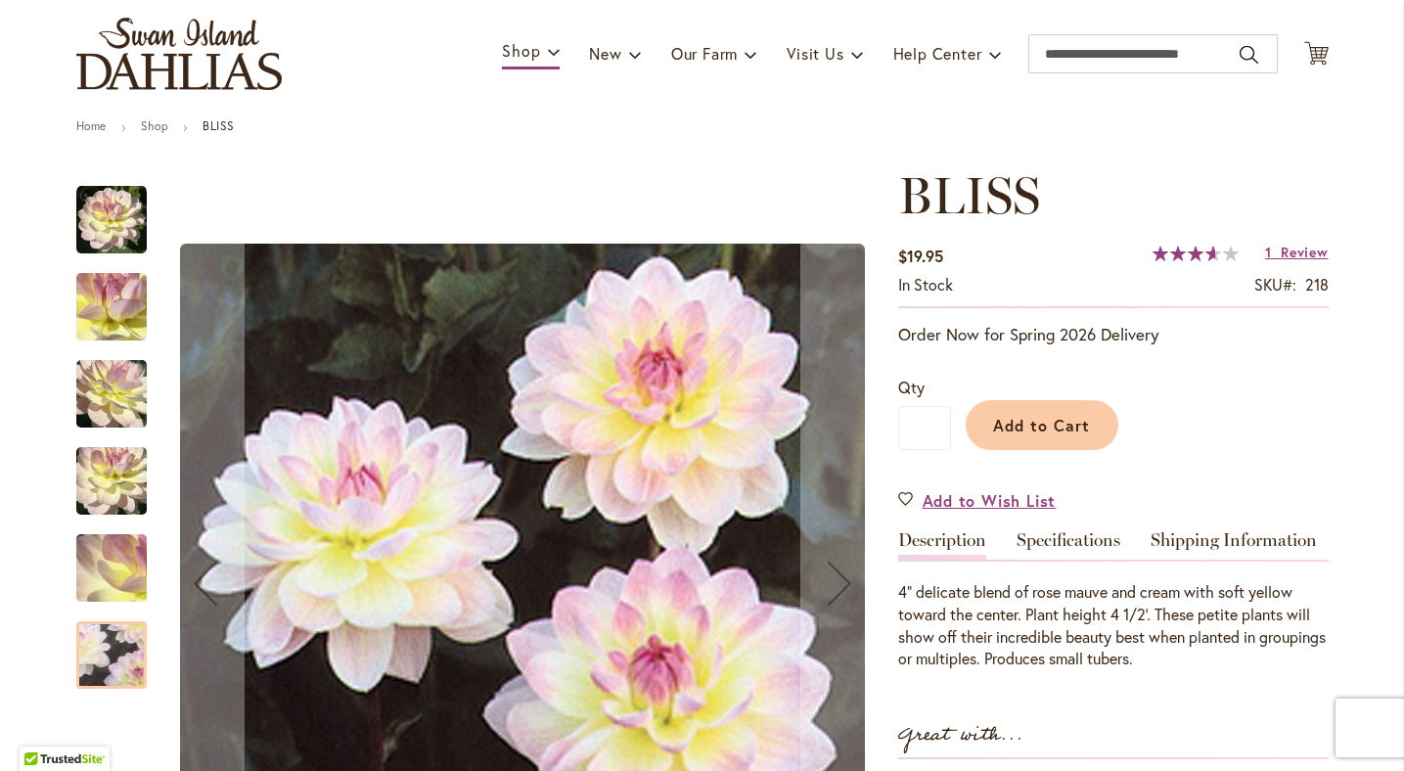
scroll to position [122, 0]
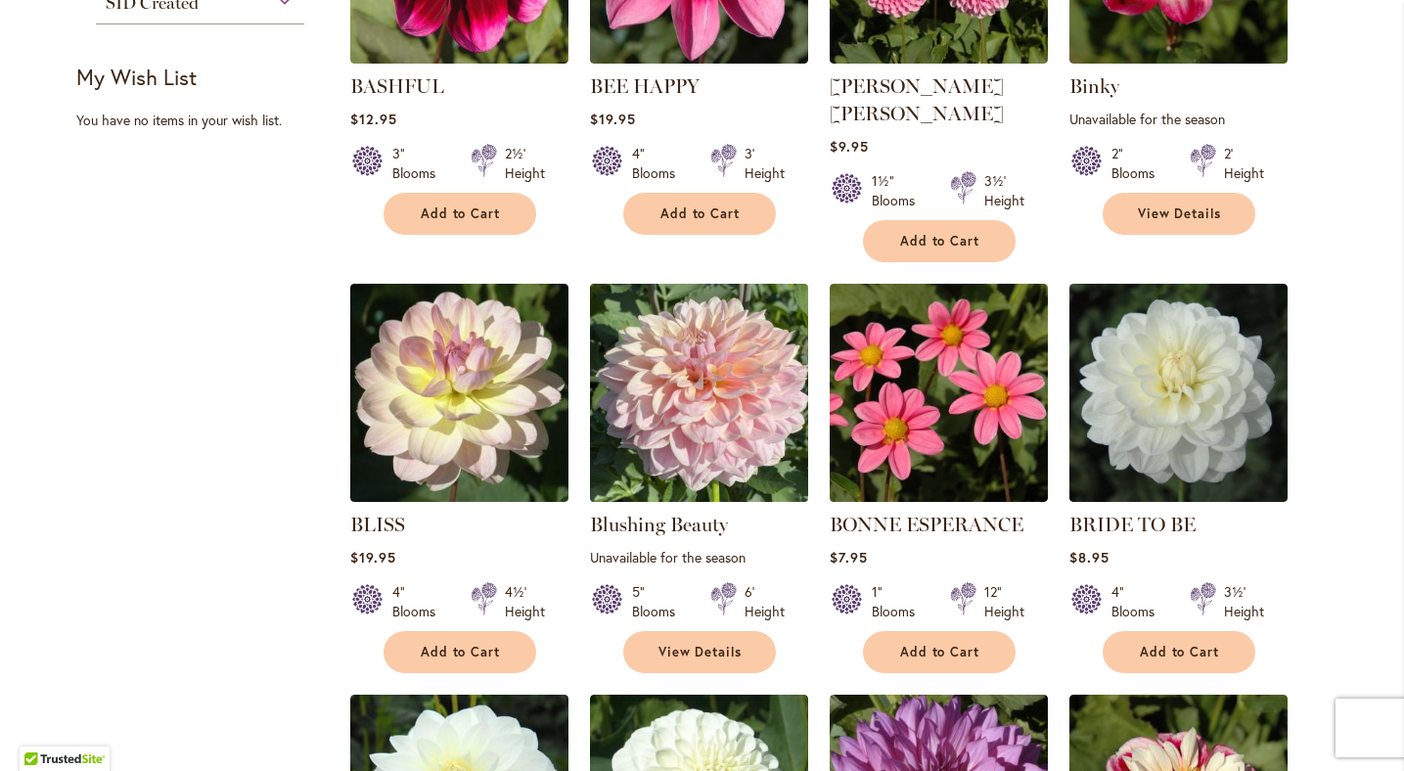
scroll to position [1026, 0]
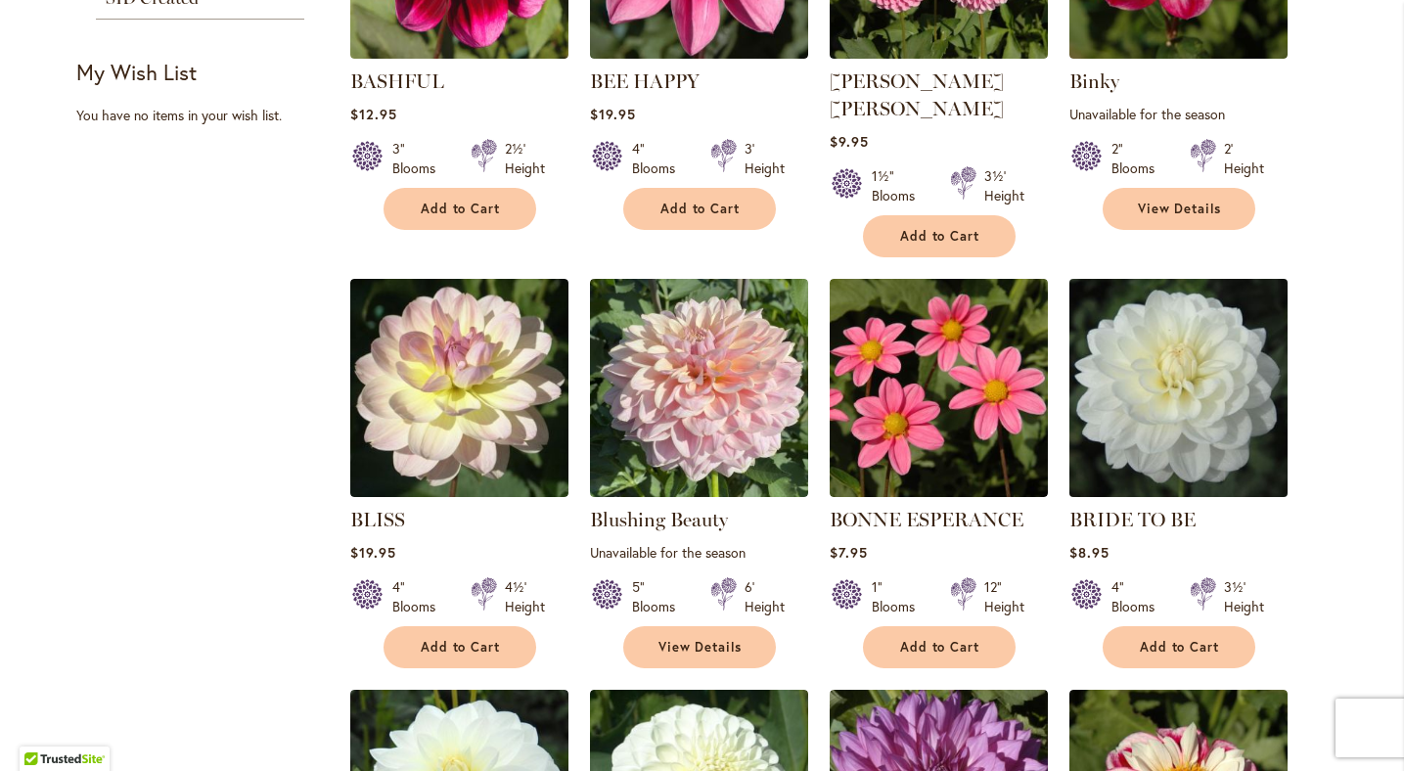
click at [1139, 347] on img at bounding box center [1178, 387] width 229 height 229
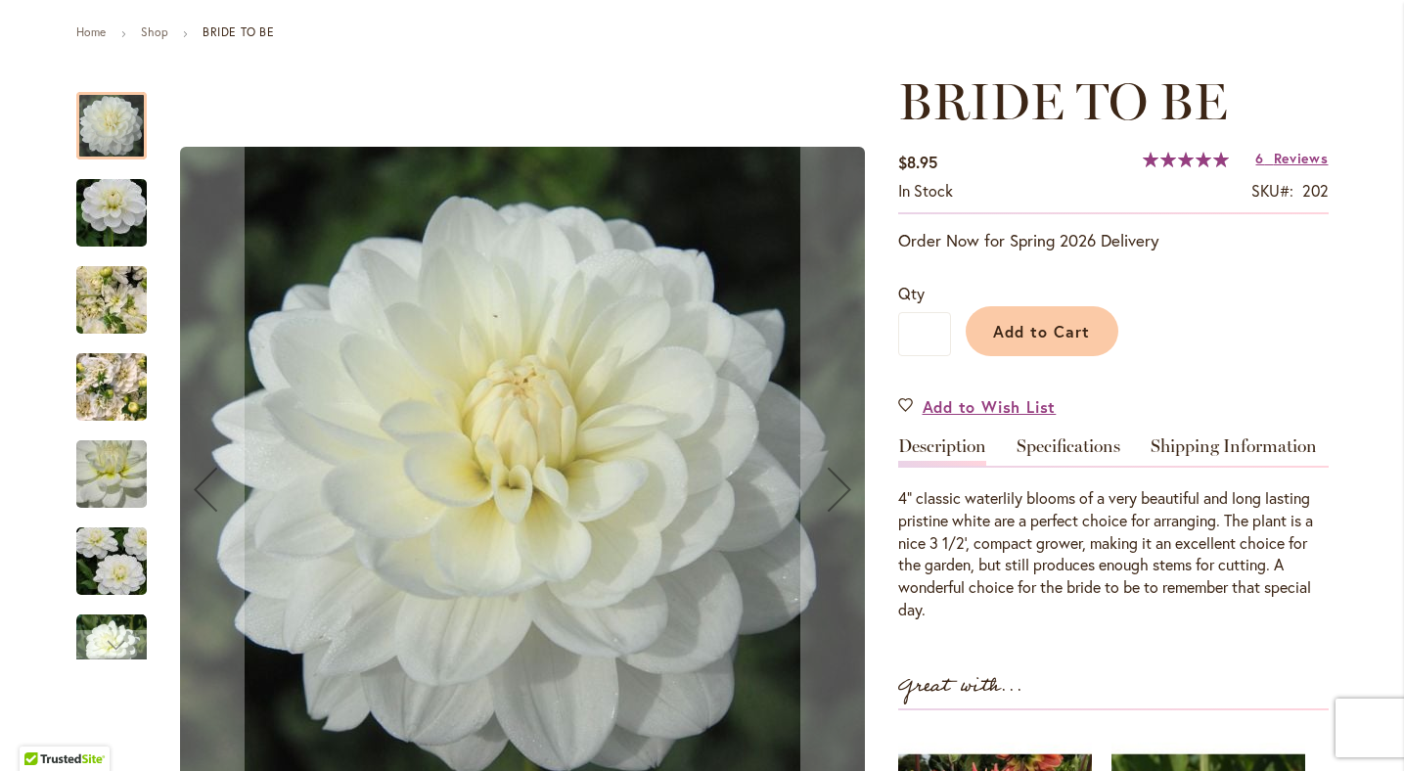
scroll to position [217, 0]
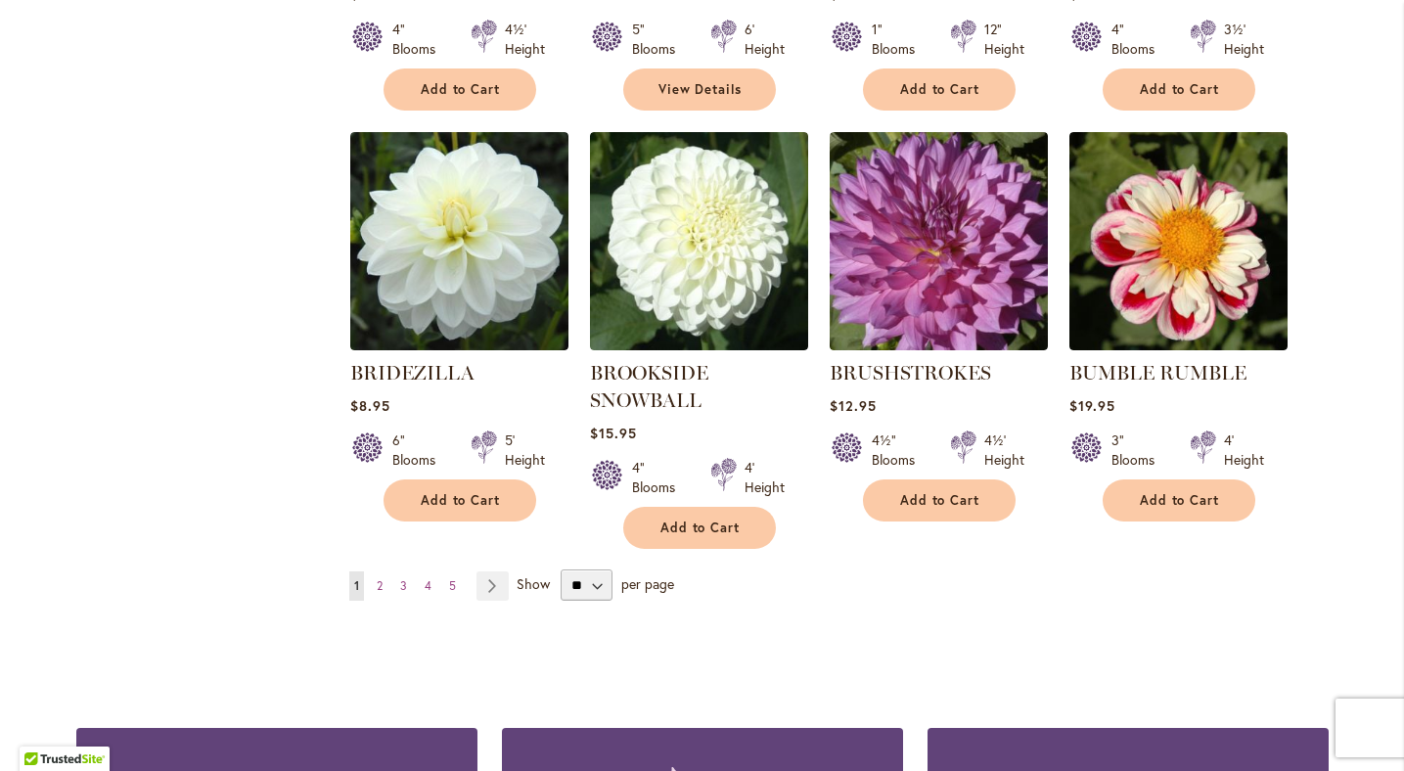
scroll to position [1619, 0]
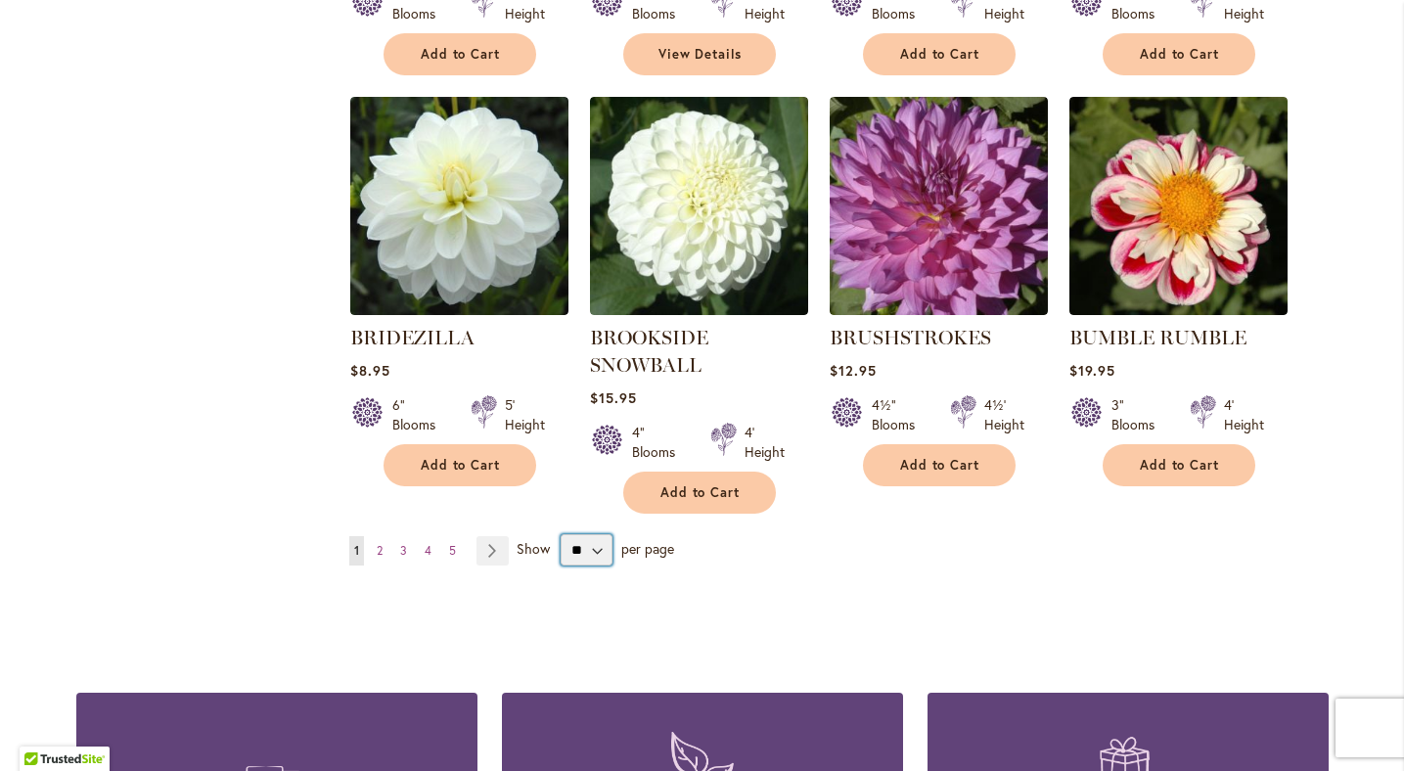
click at [595, 534] on select "** ** ** **" at bounding box center [587, 549] width 52 height 31
select select "**"
click at [561, 534] on select "** ** ** **" at bounding box center [587, 549] width 52 height 31
